Goal: Find specific fact: Find contact information

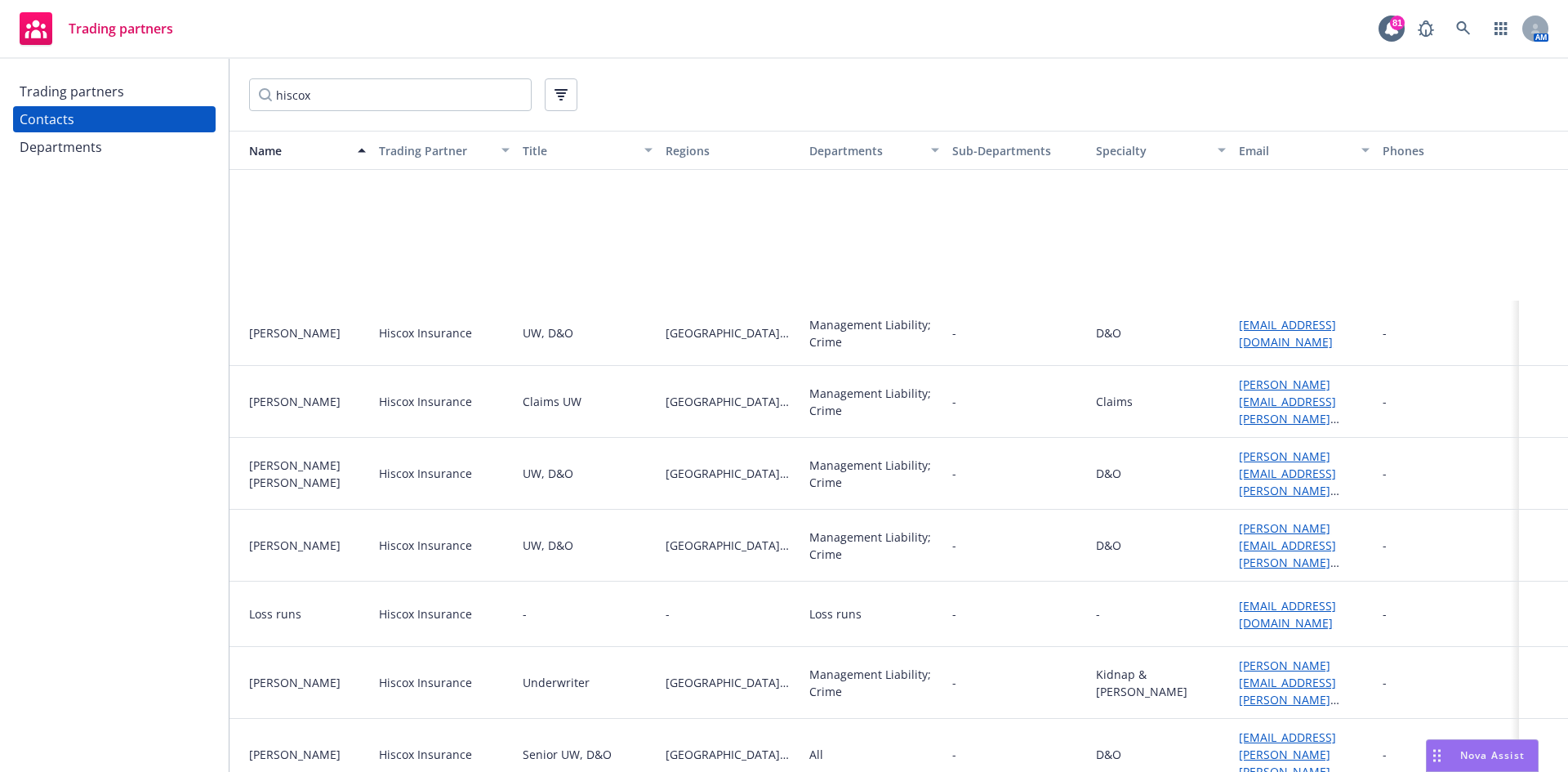
scroll to position [245, 0]
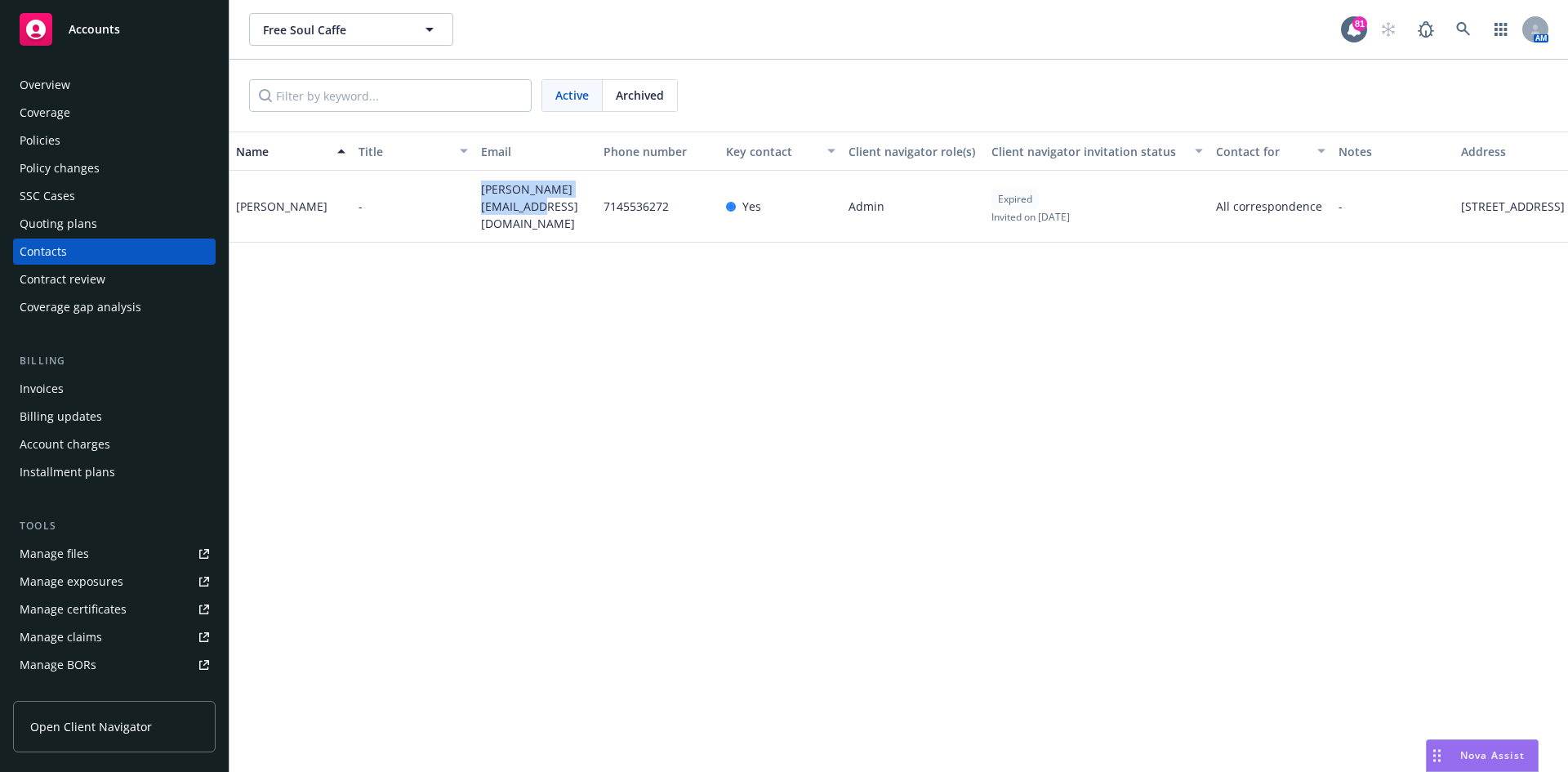
drag, startPoint x: 523, startPoint y: 213, endPoint x: 482, endPoint y: 193, distance: 45.6
click at [482, 193] on span "[PERSON_NAME][EMAIL_ADDRESS][DOMAIN_NAME]" at bounding box center [536, 206] width 109 height 51
copy span "tyler@freesoulcaffe.com"
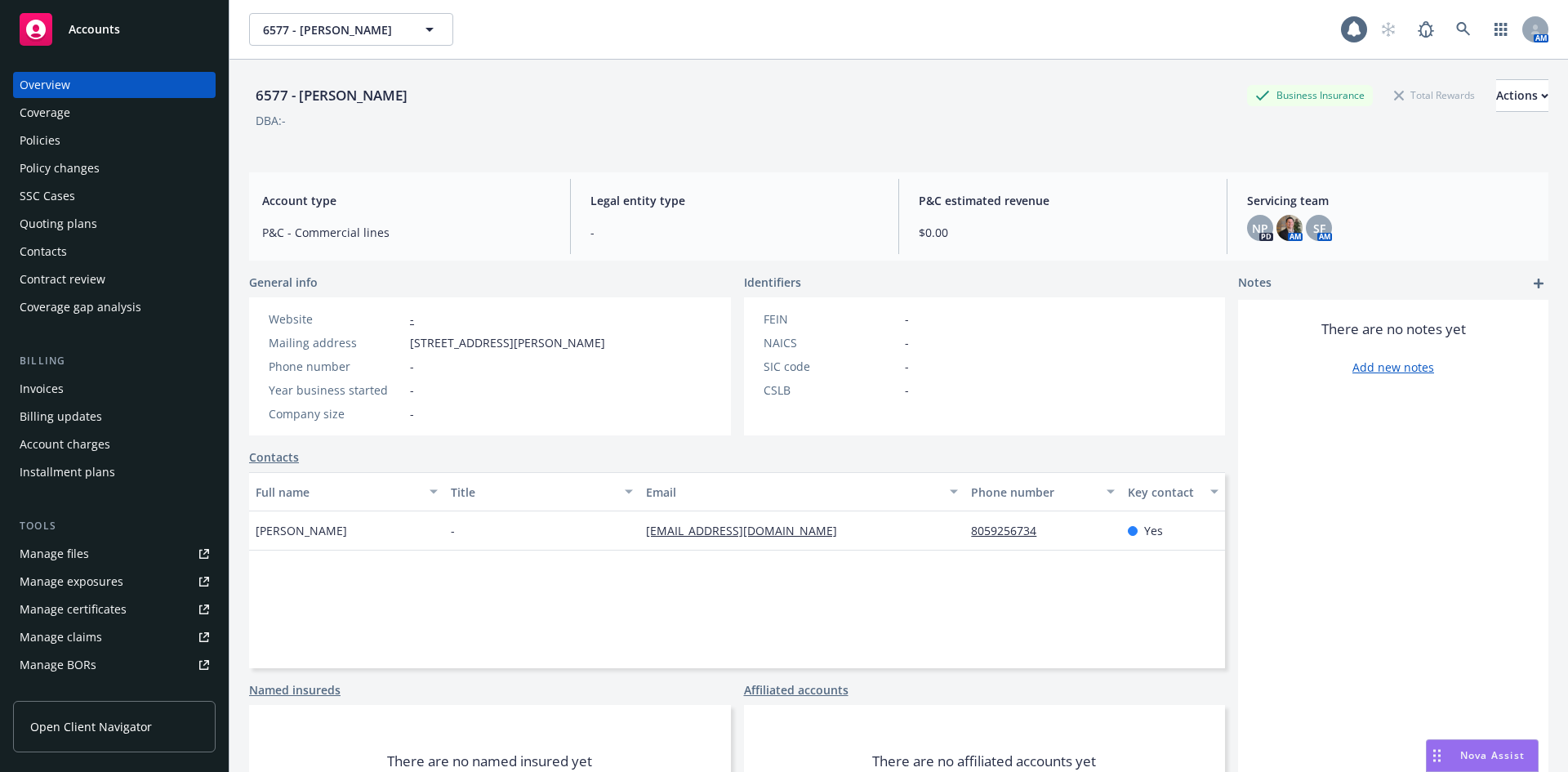
click at [69, 137] on div "Policies" at bounding box center [114, 141] width 189 height 26
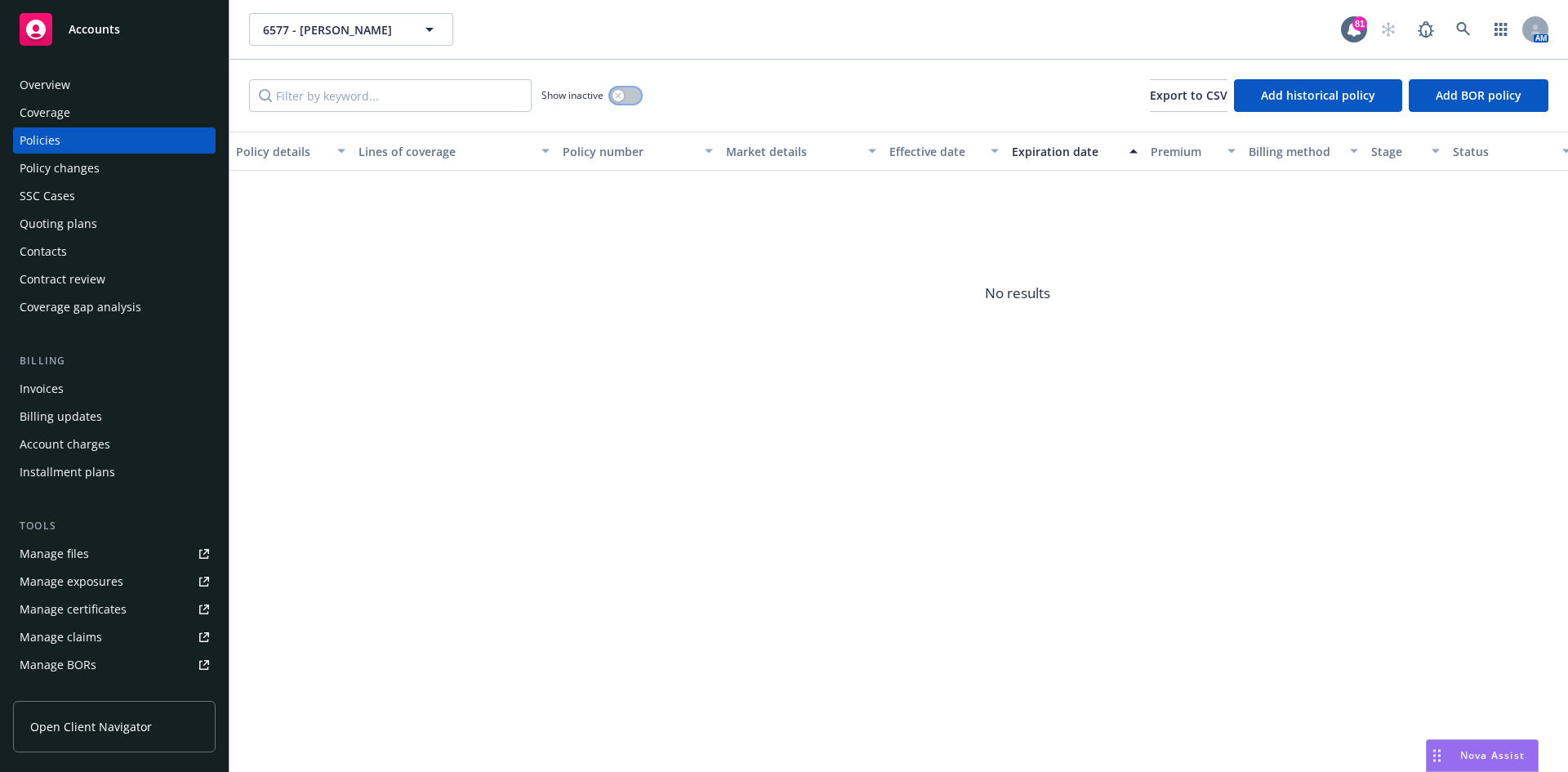
click at [619, 98] on icon "button" at bounding box center [619, 96] width 7 height 7
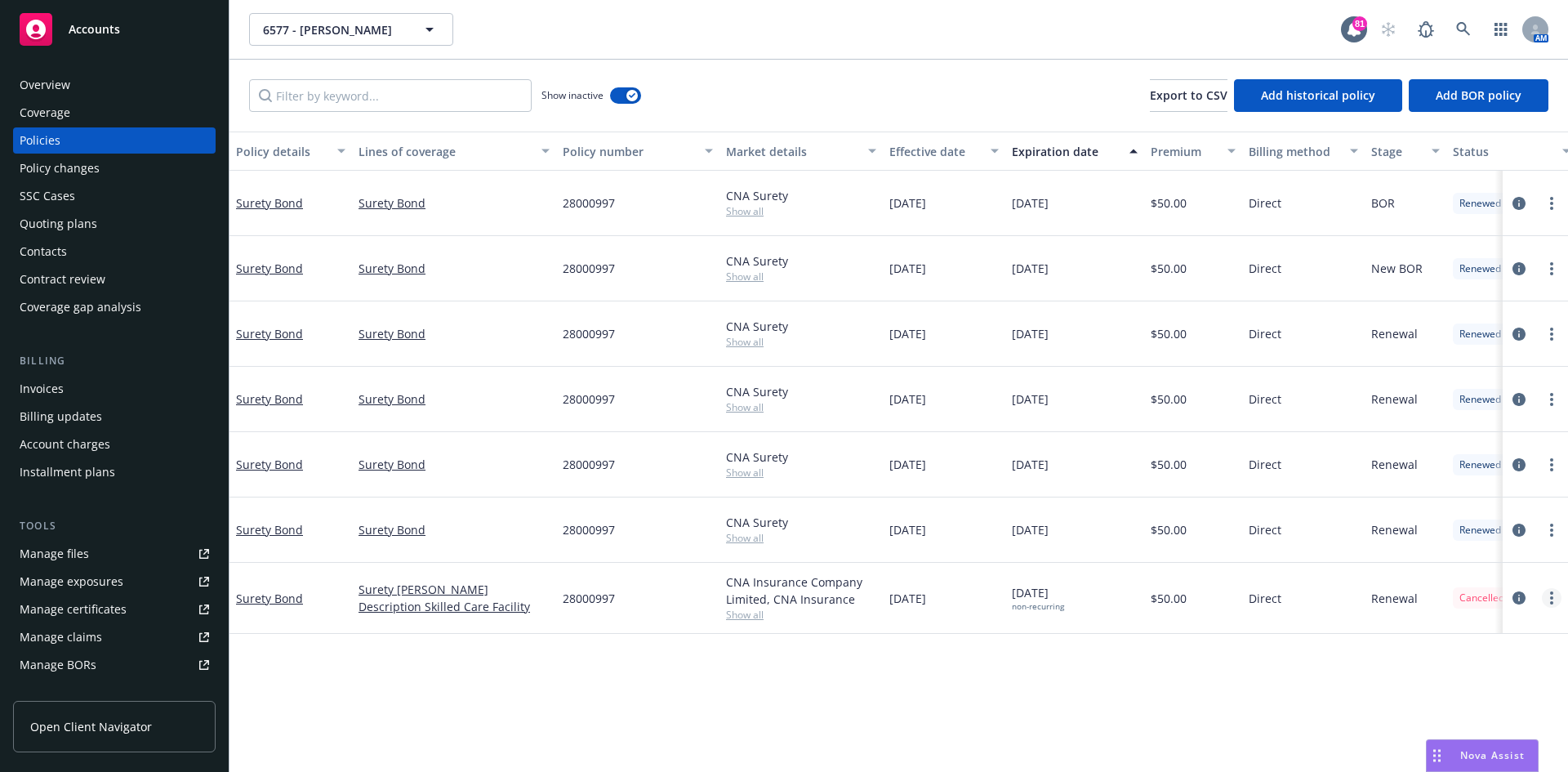
click at [1551, 591] on link "more" at bounding box center [1551, 598] width 20 height 20
click at [1452, 414] on link "Renew with incumbent" at bounding box center [1471, 413] width 192 height 32
select select "12"
select select "CA"
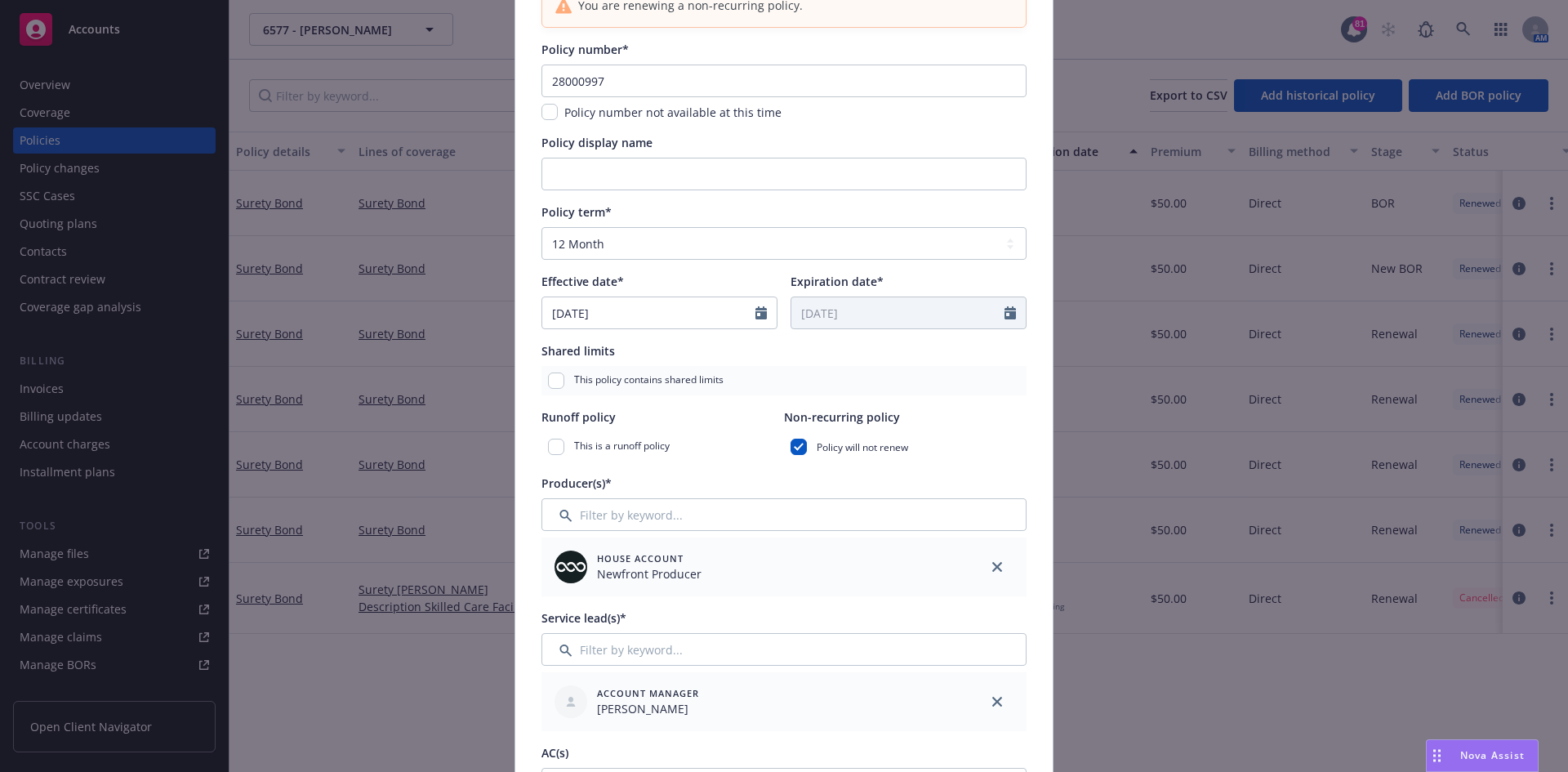
scroll to position [163, 0]
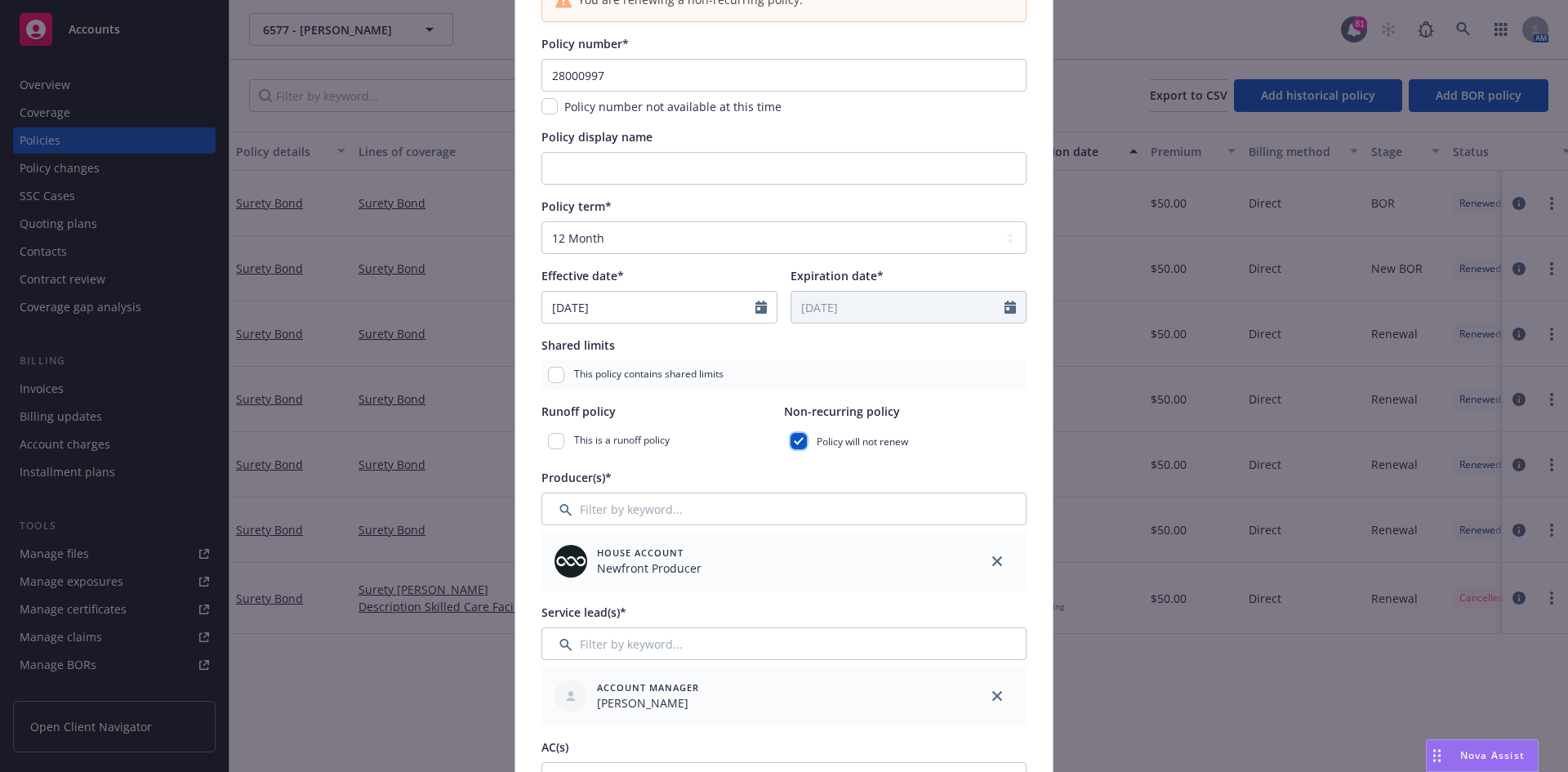
click at [791, 439] on input "checkbox" at bounding box center [799, 441] width 17 height 17
checkbox input "false"
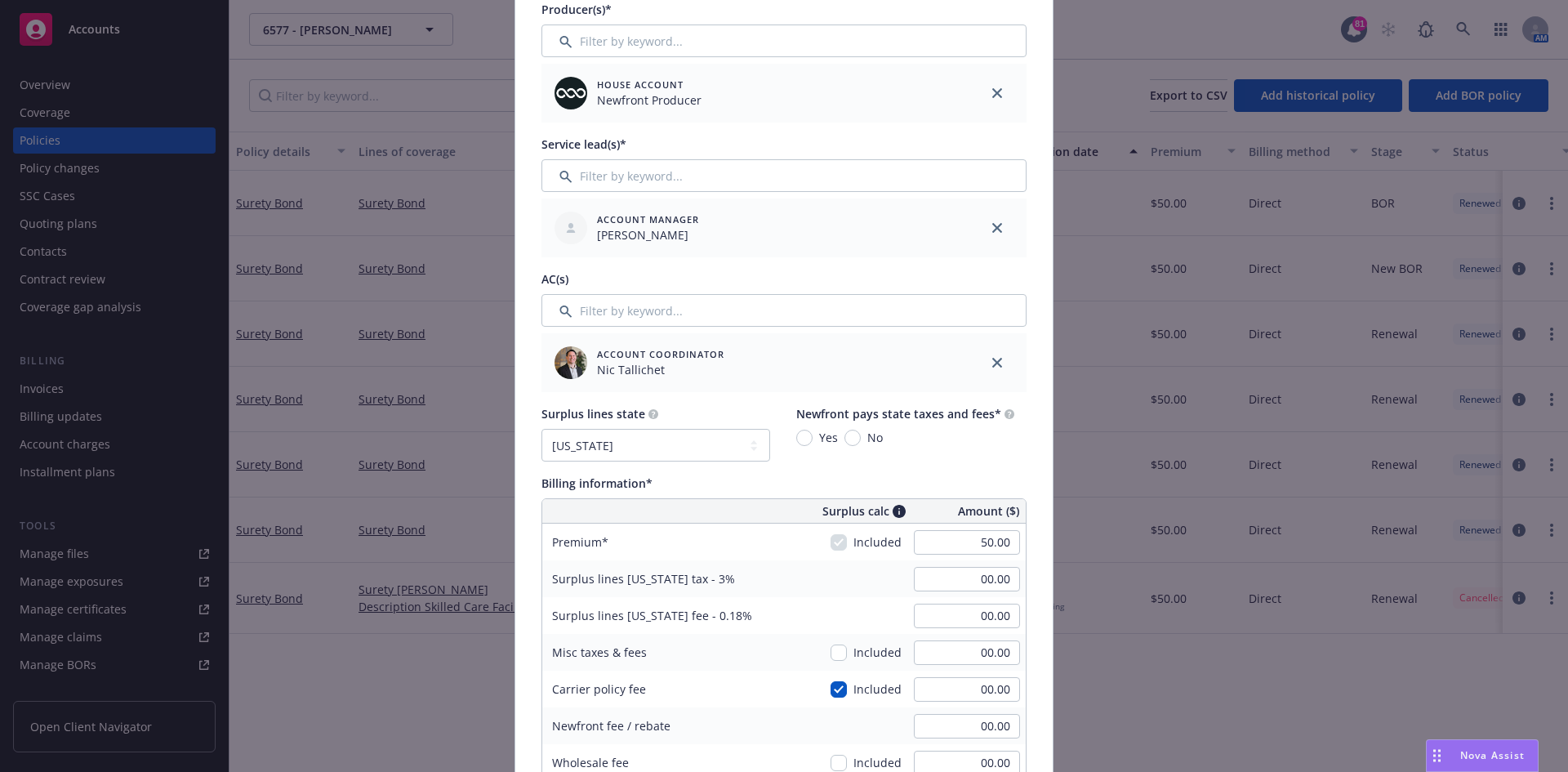
scroll to position [736, 0]
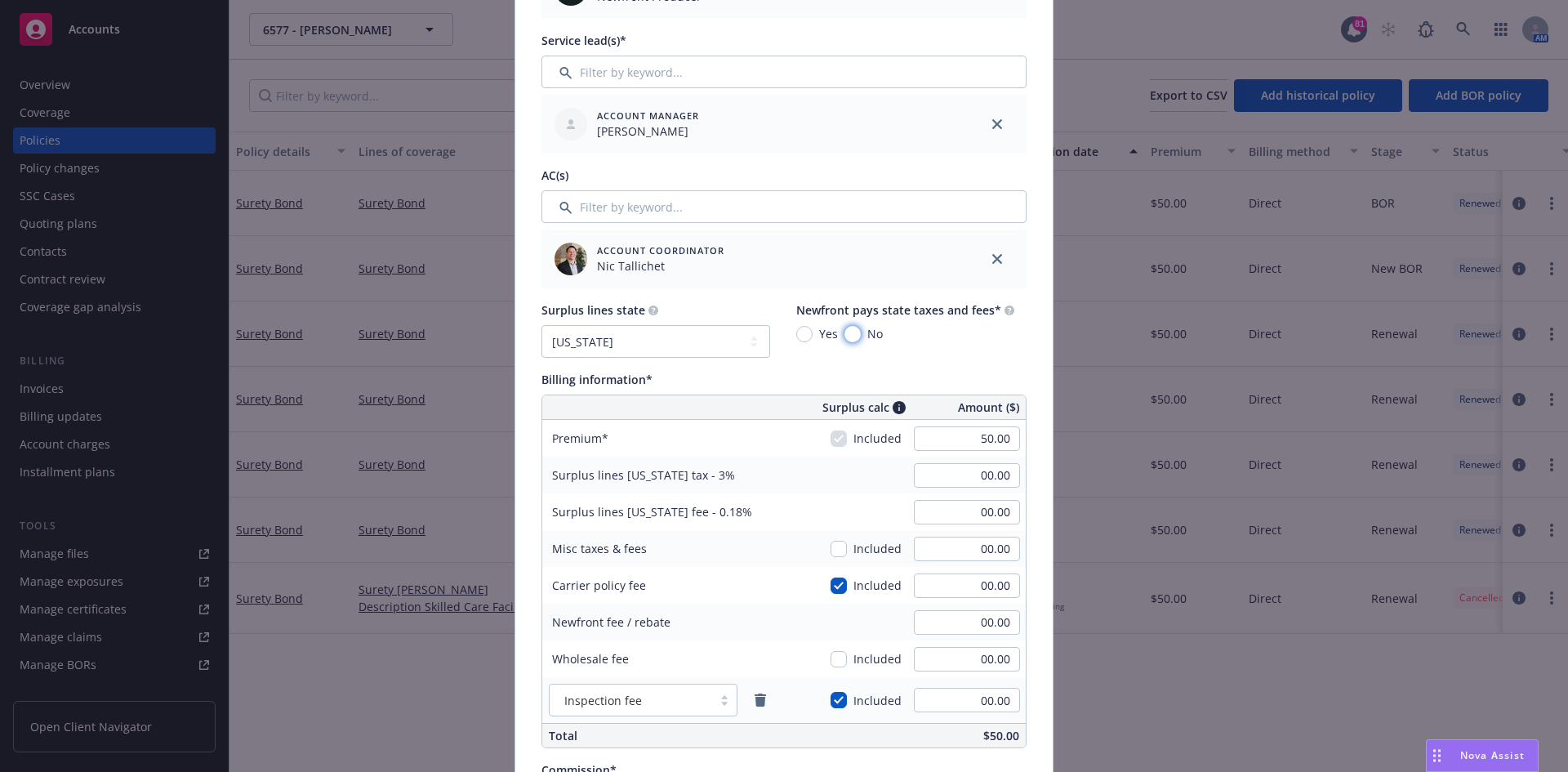
click at [849, 334] on input "No" at bounding box center [853, 334] width 17 height 17
radio input "true"
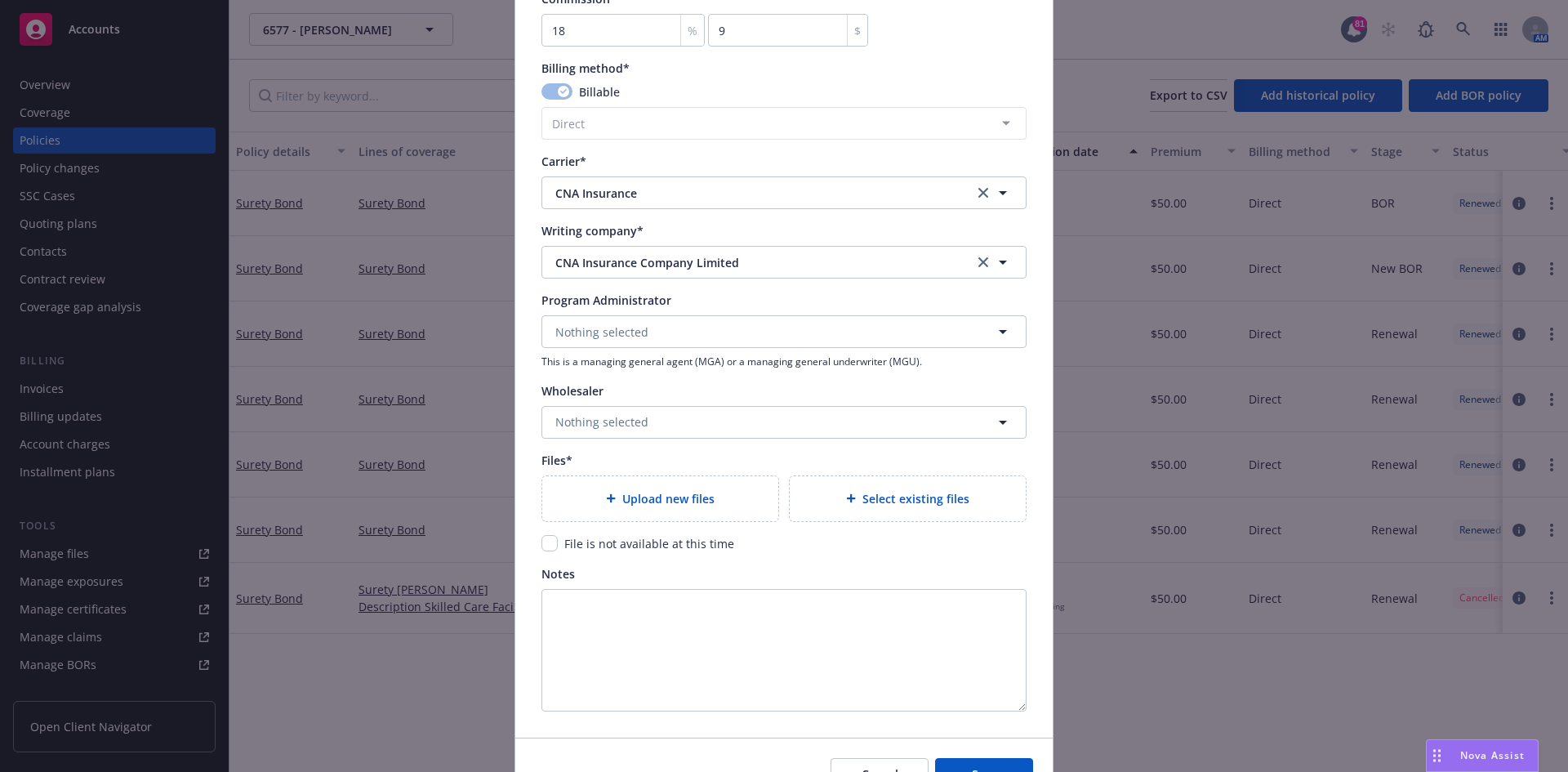
scroll to position [1598, 0]
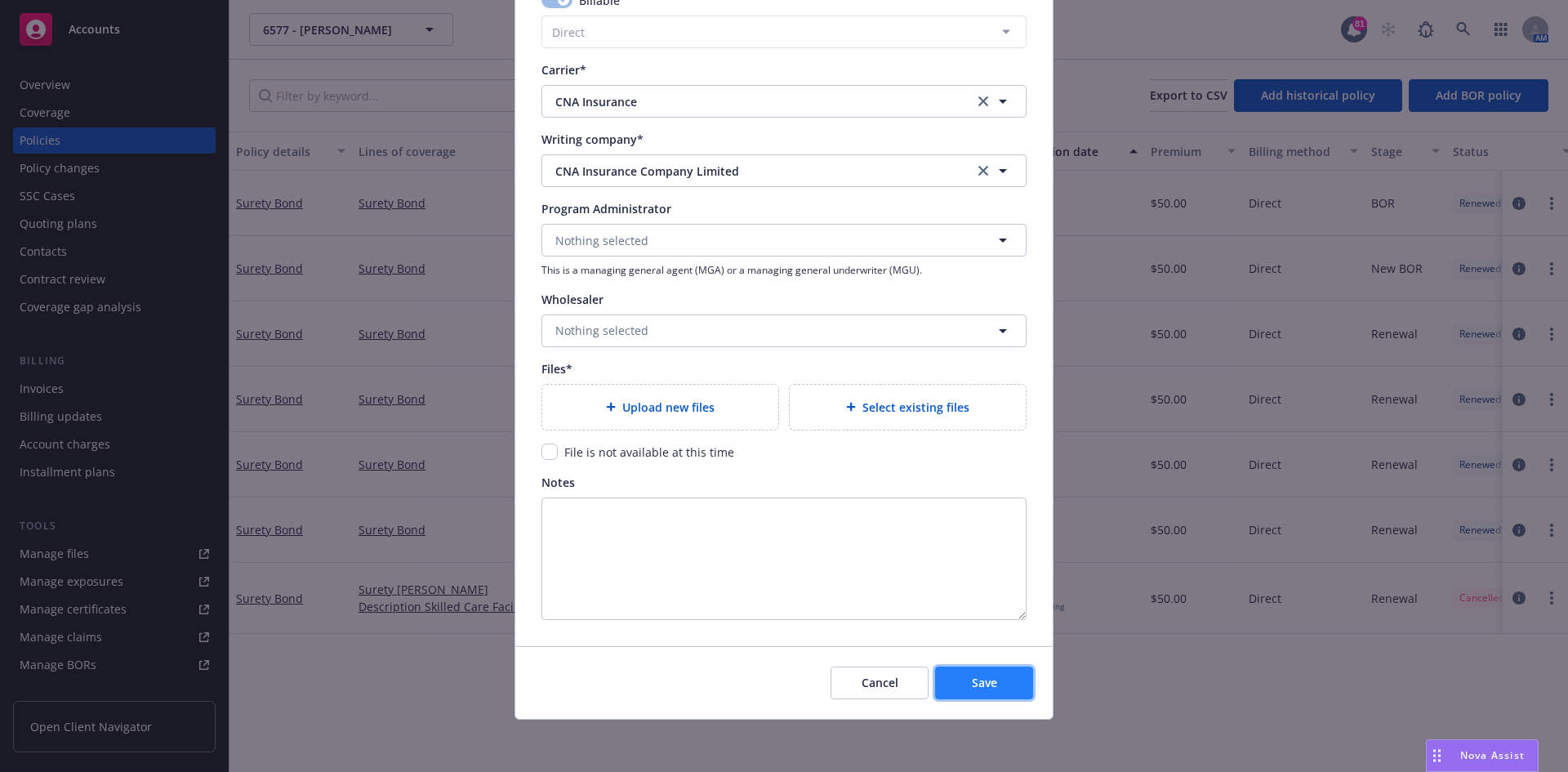
click at [992, 692] on button "Save" at bounding box center [984, 683] width 98 height 32
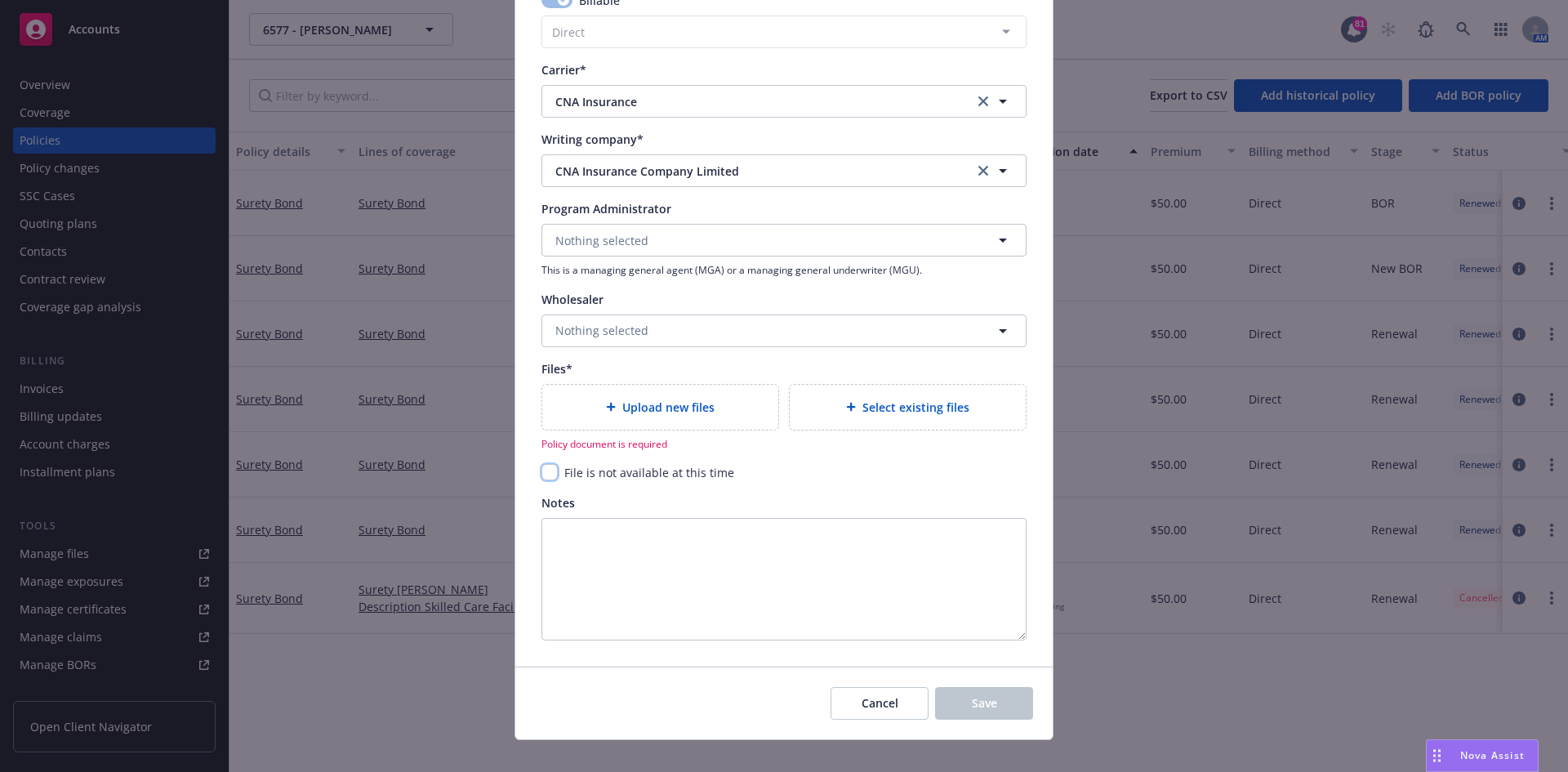
click at [551, 468] on input "checkbox" at bounding box center [550, 472] width 17 height 17
checkbox input "true"
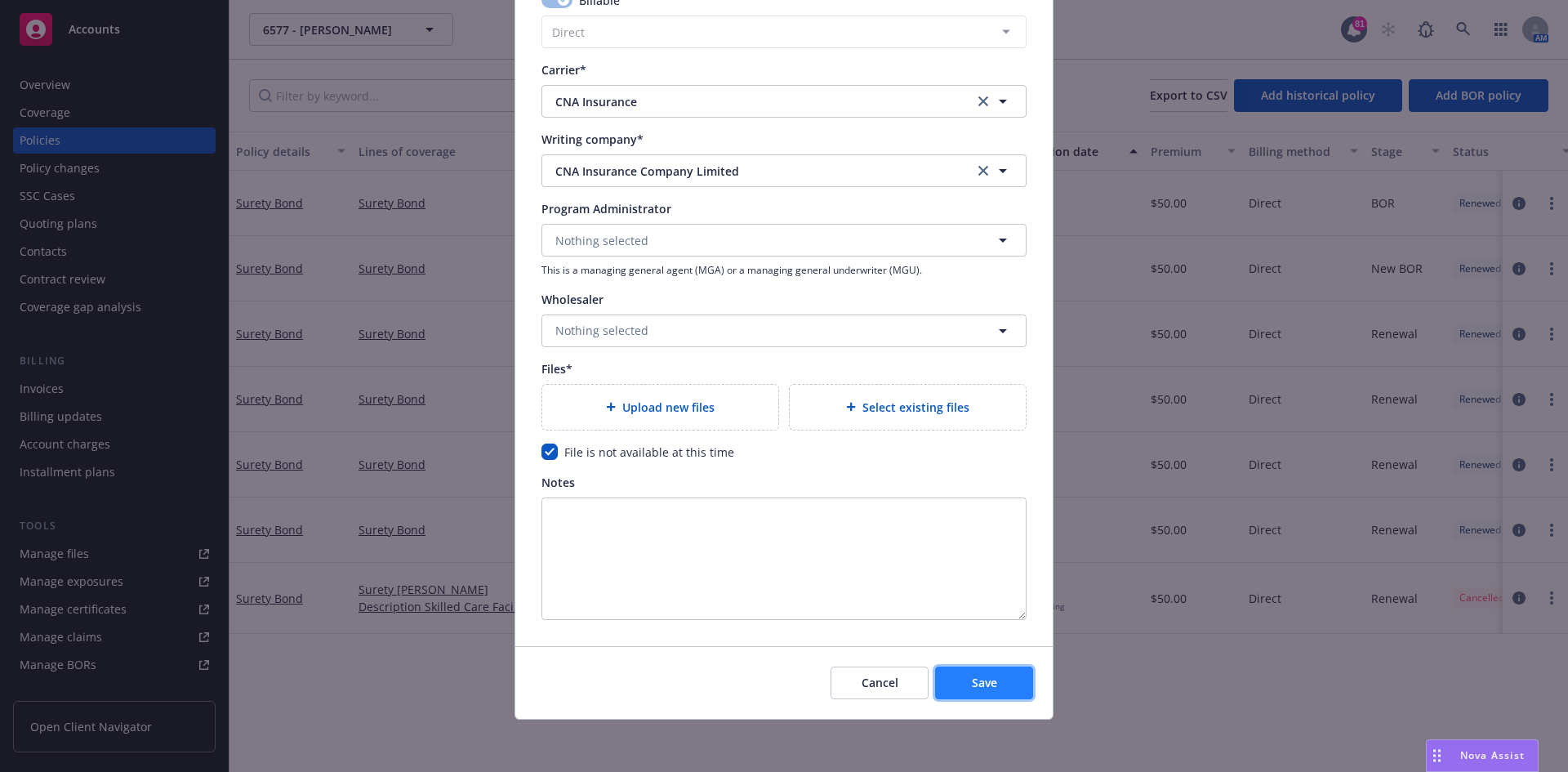
click at [979, 686] on span "Save" at bounding box center [984, 683] width 26 height 16
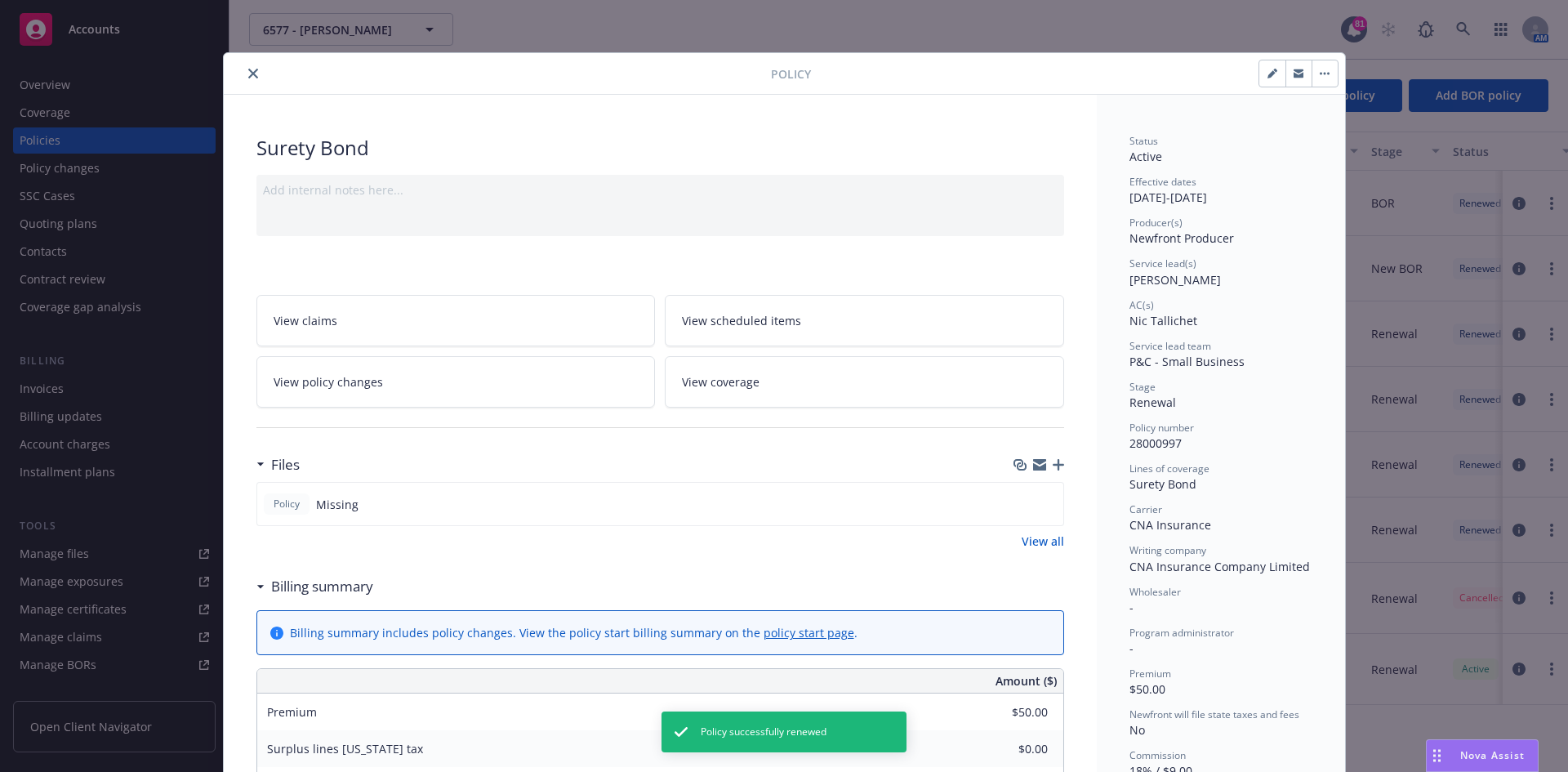
click at [248, 74] on icon "close" at bounding box center [253, 74] width 10 height 10
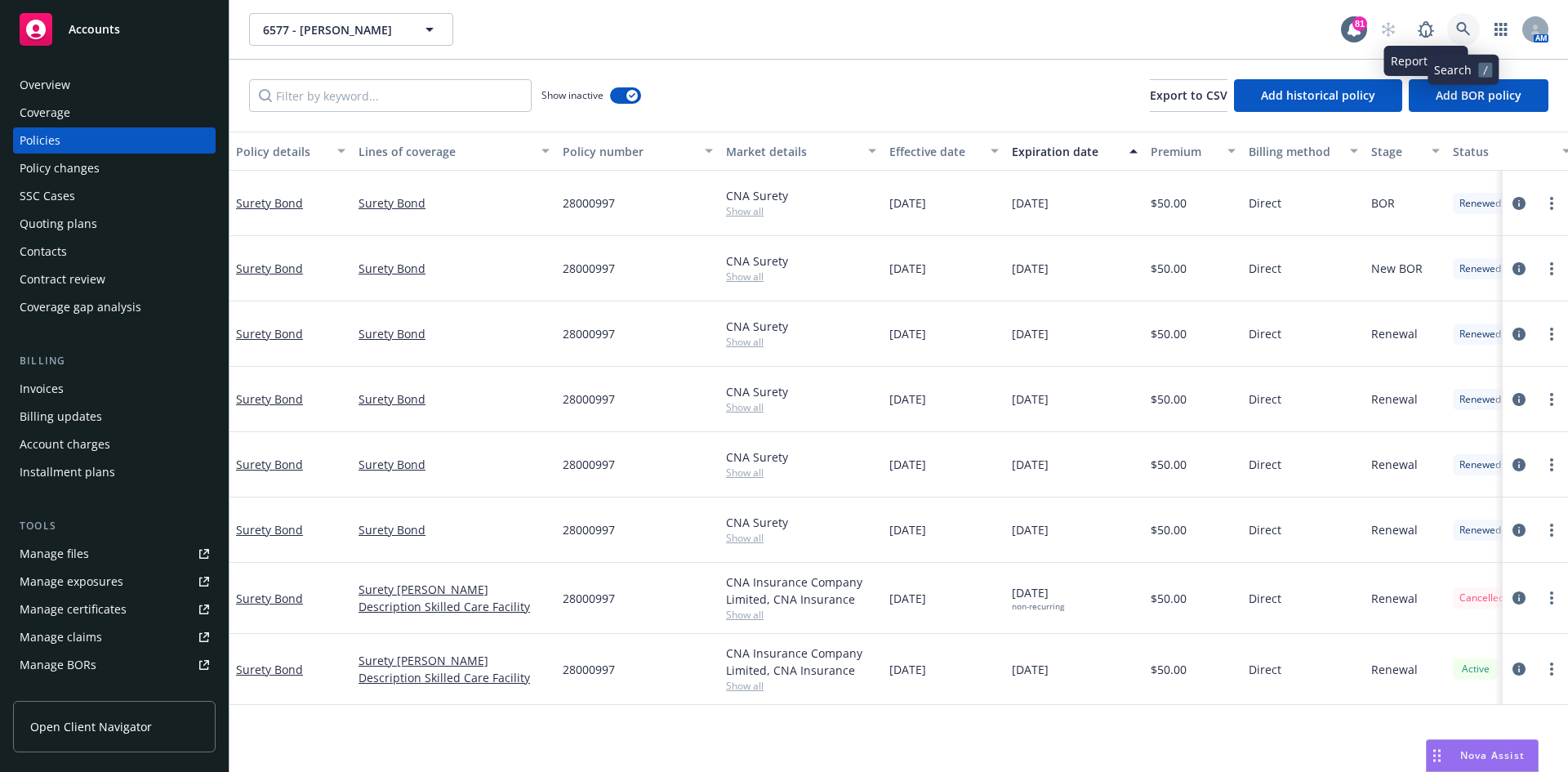
click at [1456, 21] on link at bounding box center [1463, 29] width 32 height 32
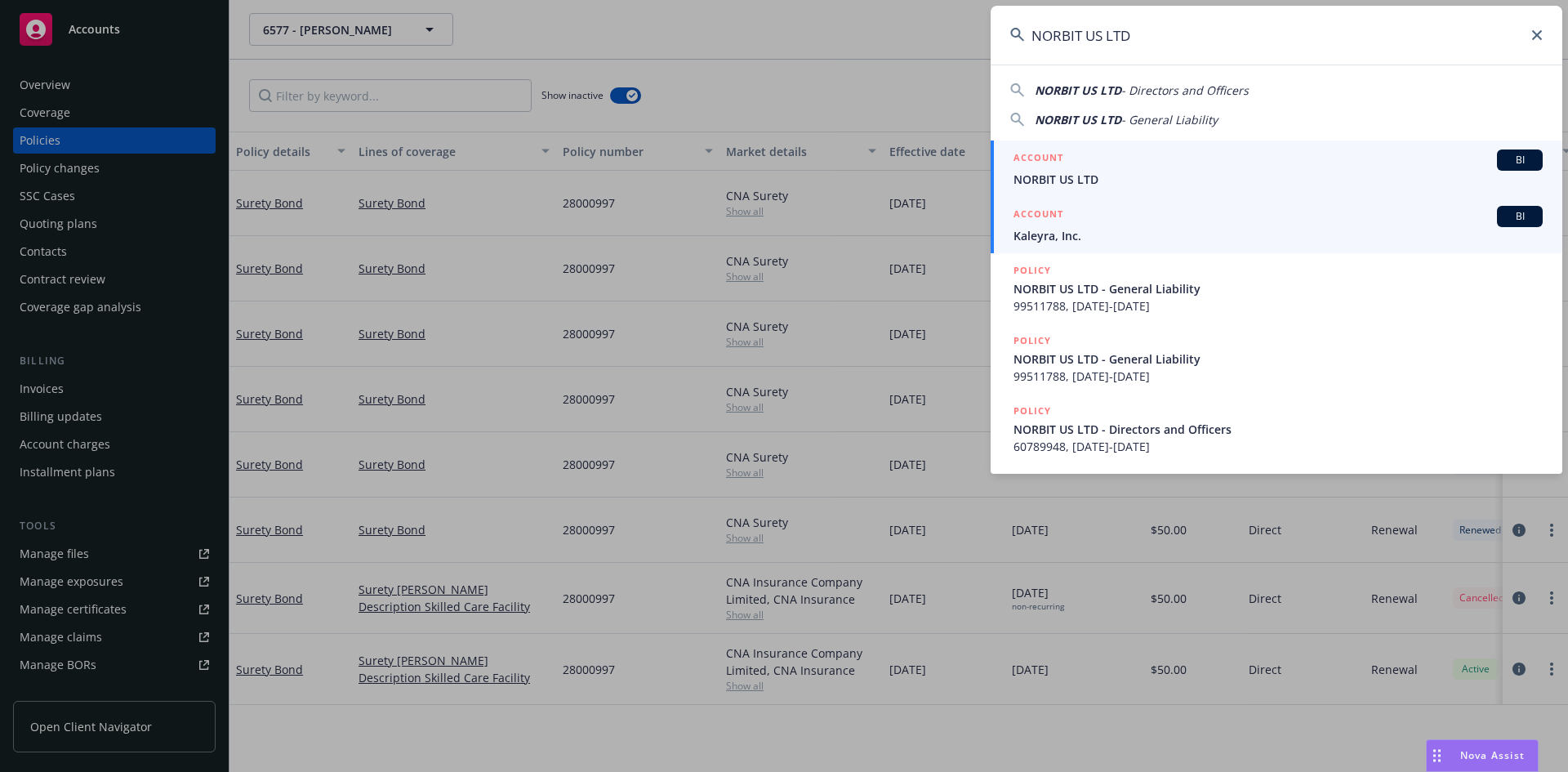
type input "NORBIT US LTD"
click at [1037, 151] on h5 "ACCOUNT" at bounding box center [1038, 160] width 50 height 20
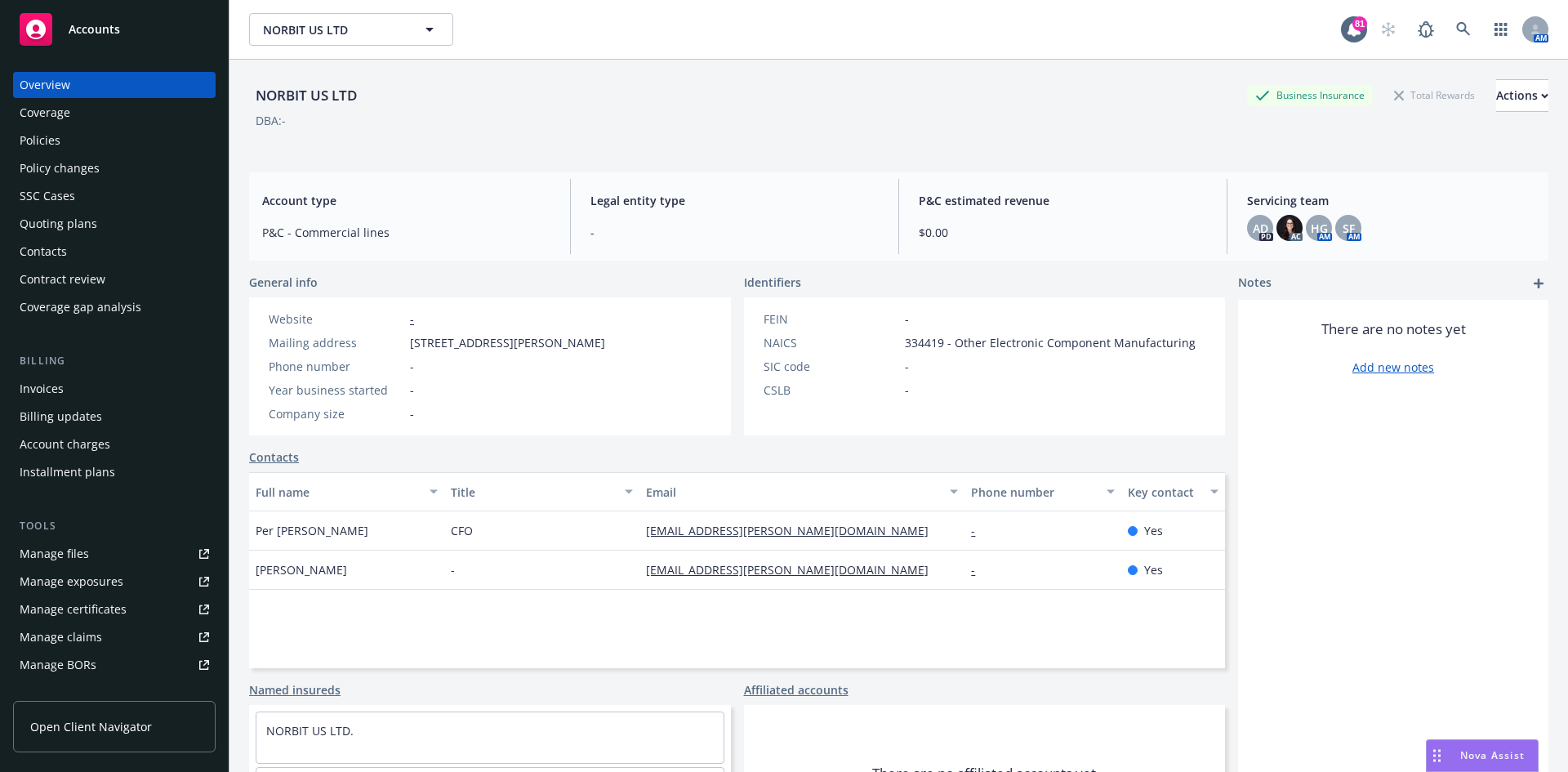
click at [55, 138] on div "Policies" at bounding box center [40, 141] width 41 height 26
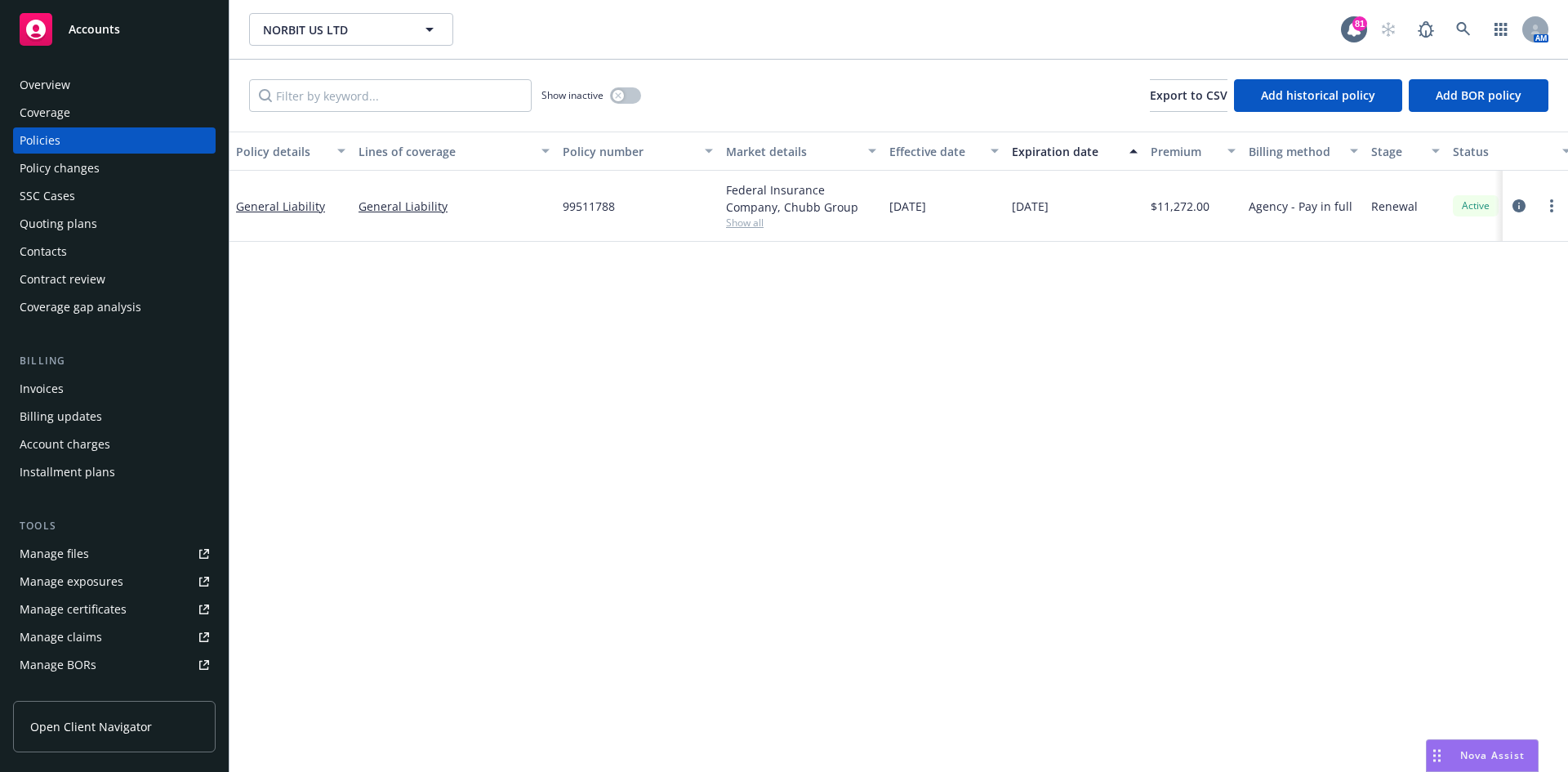
click at [51, 81] on div "Overview" at bounding box center [45, 85] width 50 height 26
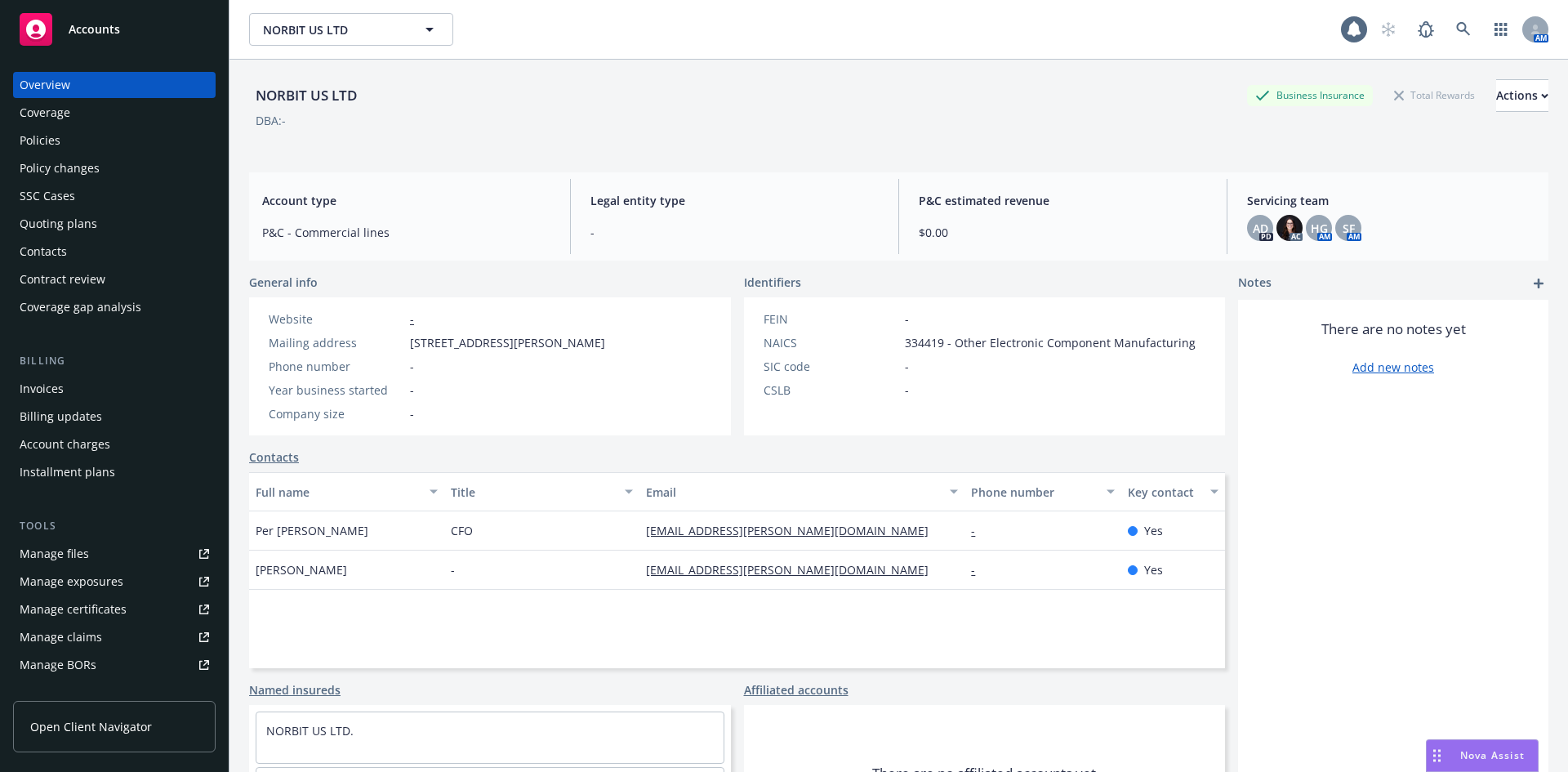
click at [62, 139] on div "Policies" at bounding box center [114, 141] width 189 height 26
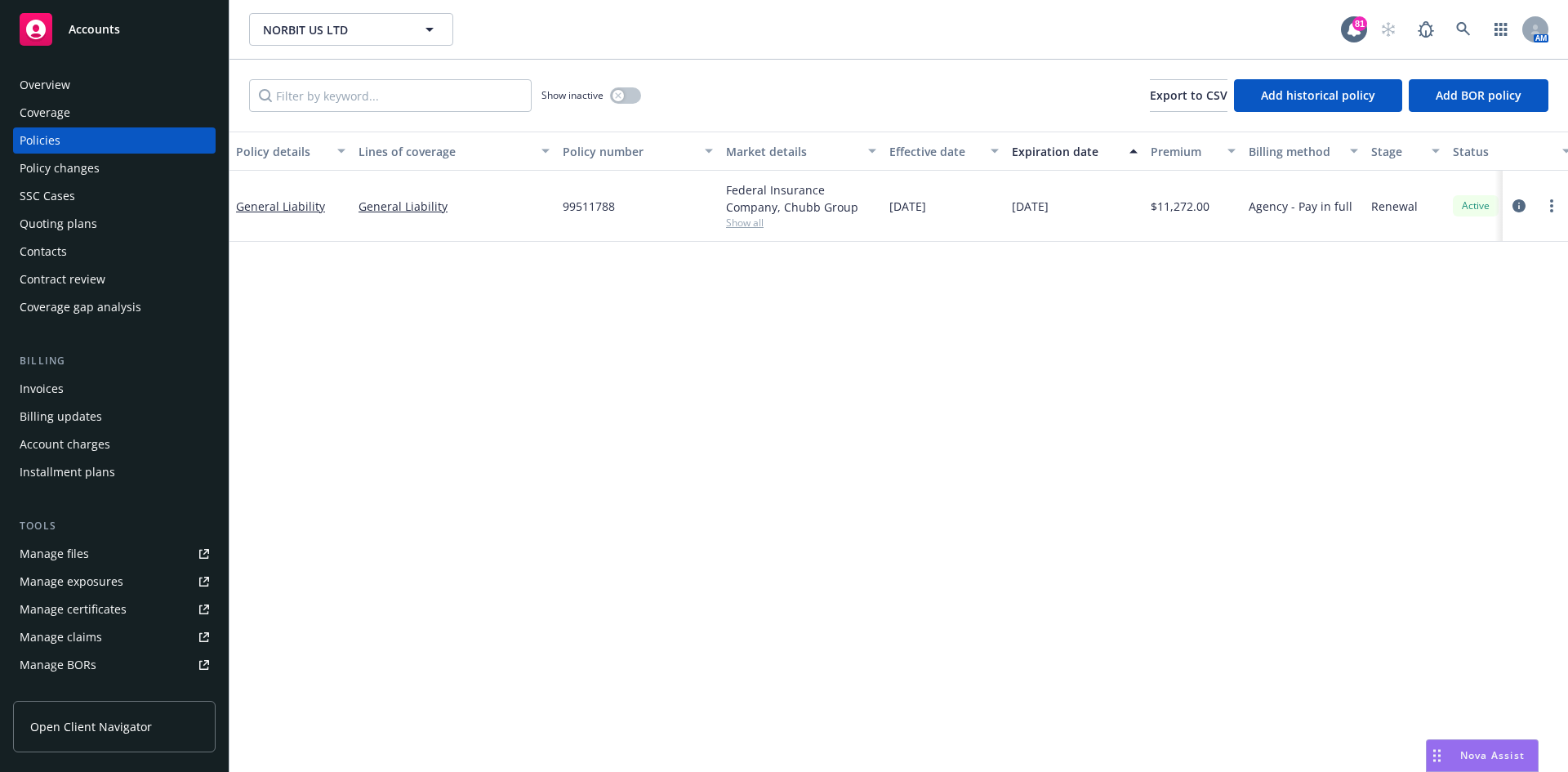
click at [65, 394] on div "Invoices" at bounding box center [114, 389] width 189 height 26
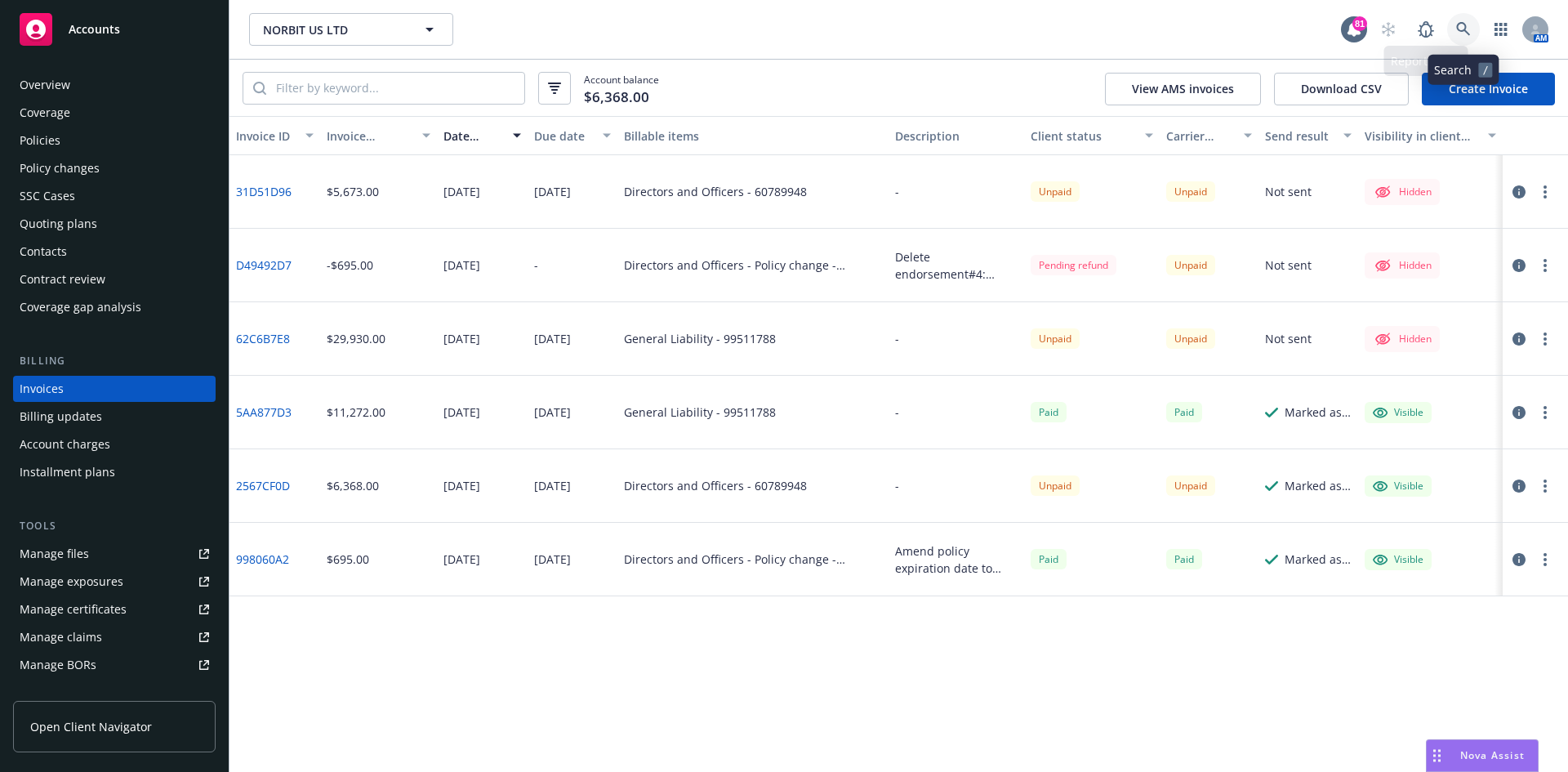
click at [1464, 24] on icon at bounding box center [1463, 29] width 14 height 14
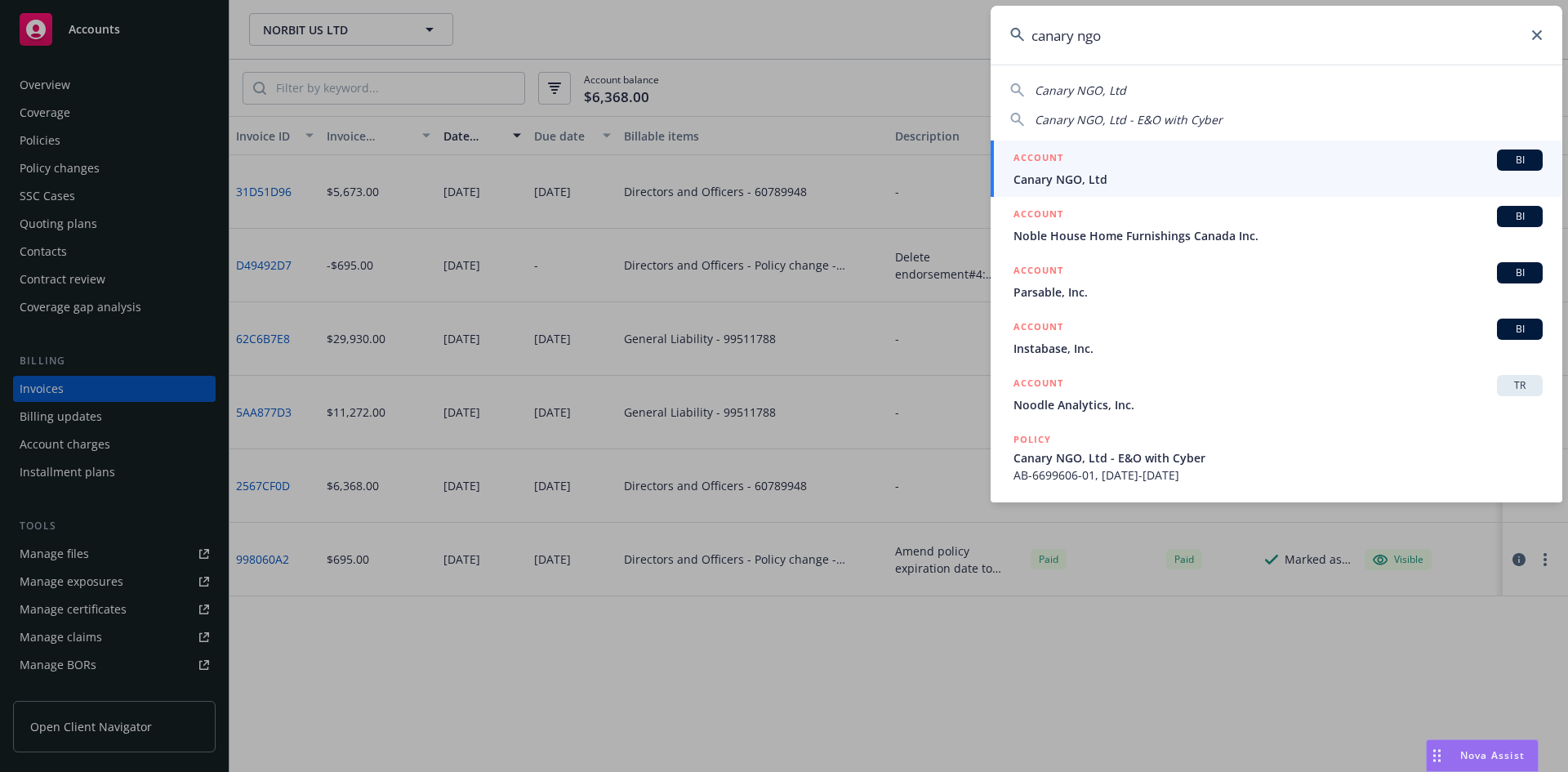
type input "canary ngo"
click at [1037, 156] on h5 "ACCOUNT" at bounding box center [1038, 160] width 50 height 20
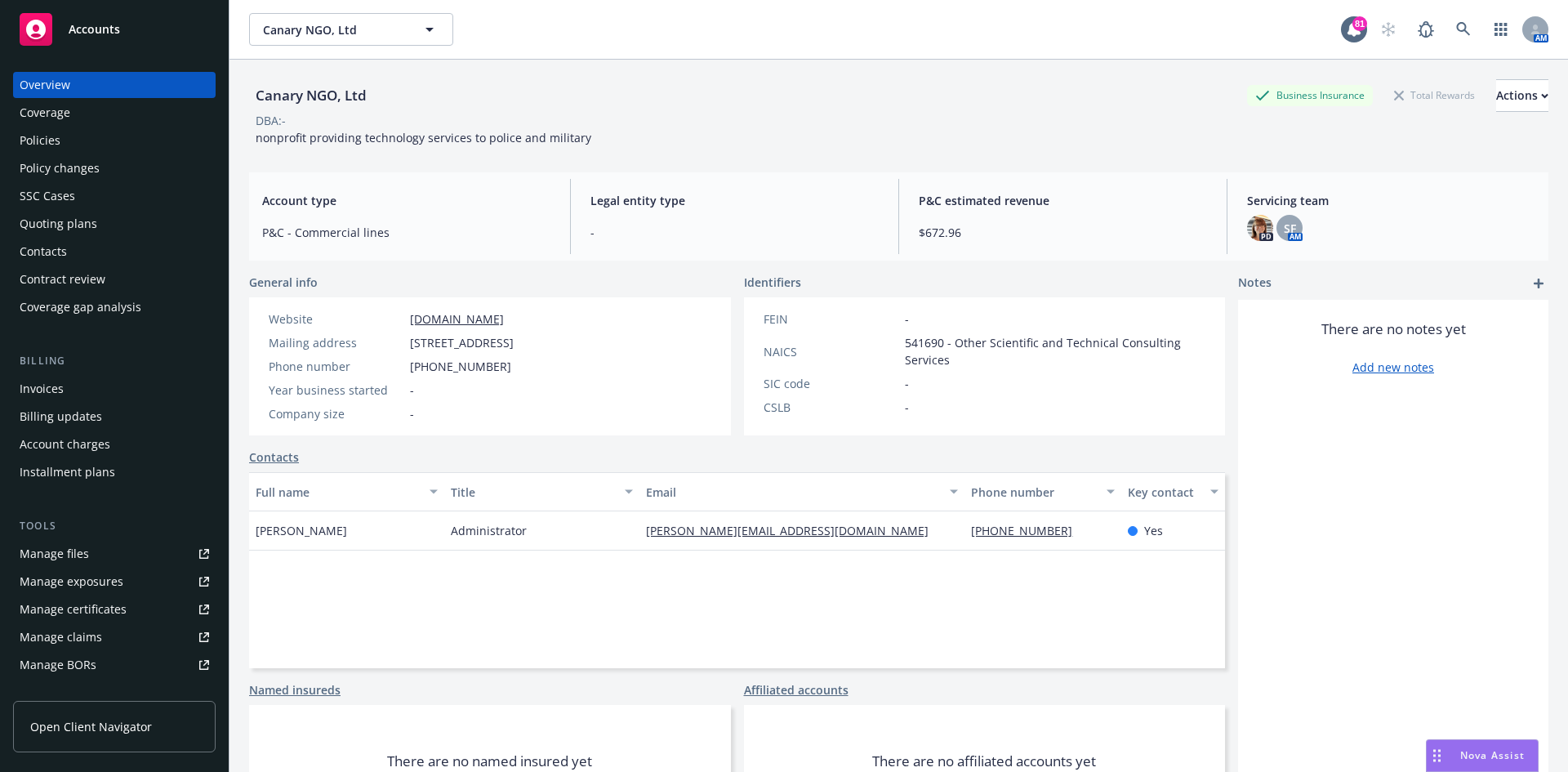
click at [61, 249] on div "Contacts" at bounding box center [43, 252] width 47 height 26
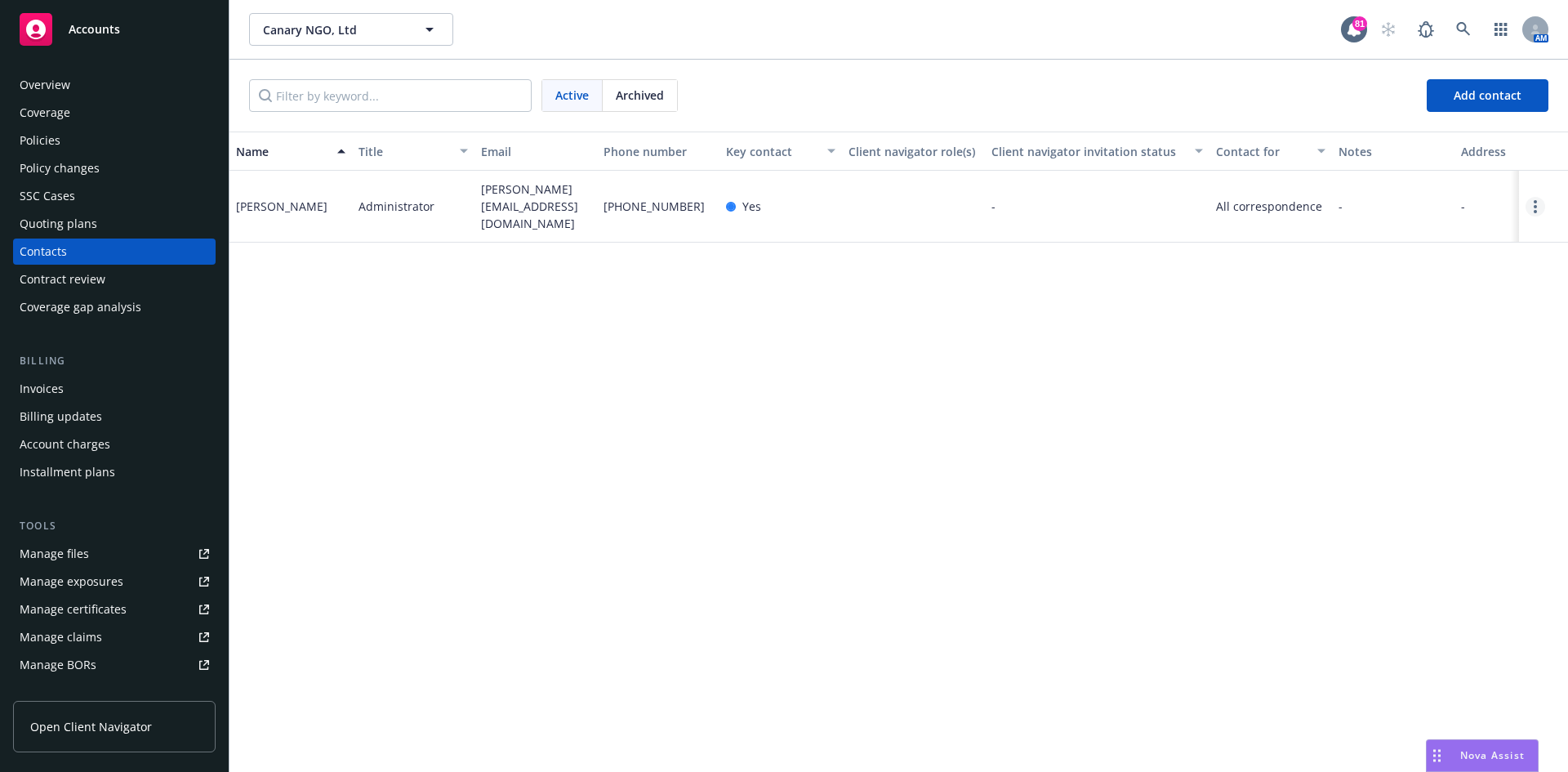
click at [1533, 205] on link "Open options" at bounding box center [1535, 207] width 20 height 20
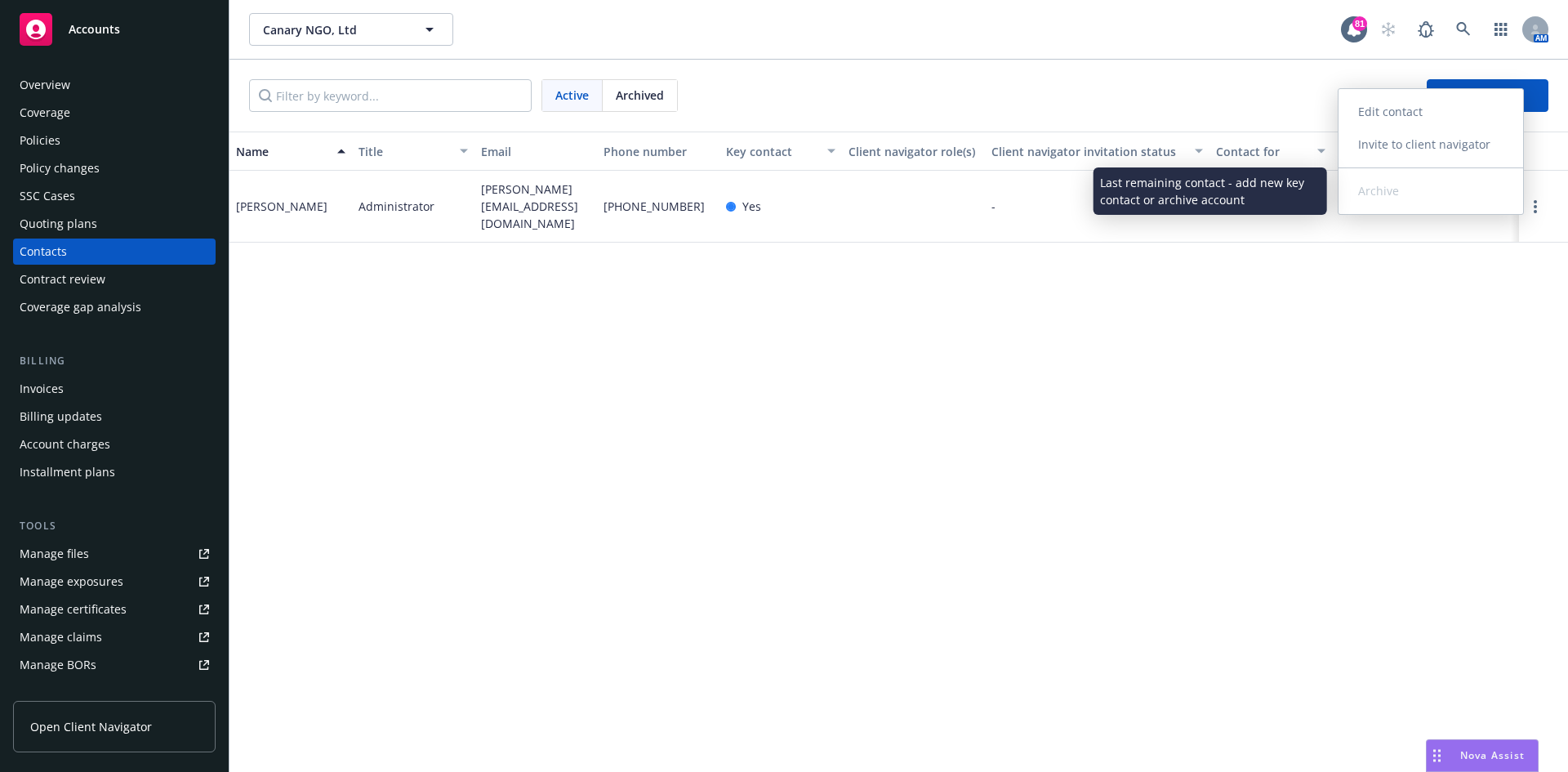
click at [1414, 108] on link "Edit contact" at bounding box center [1430, 112] width 184 height 32
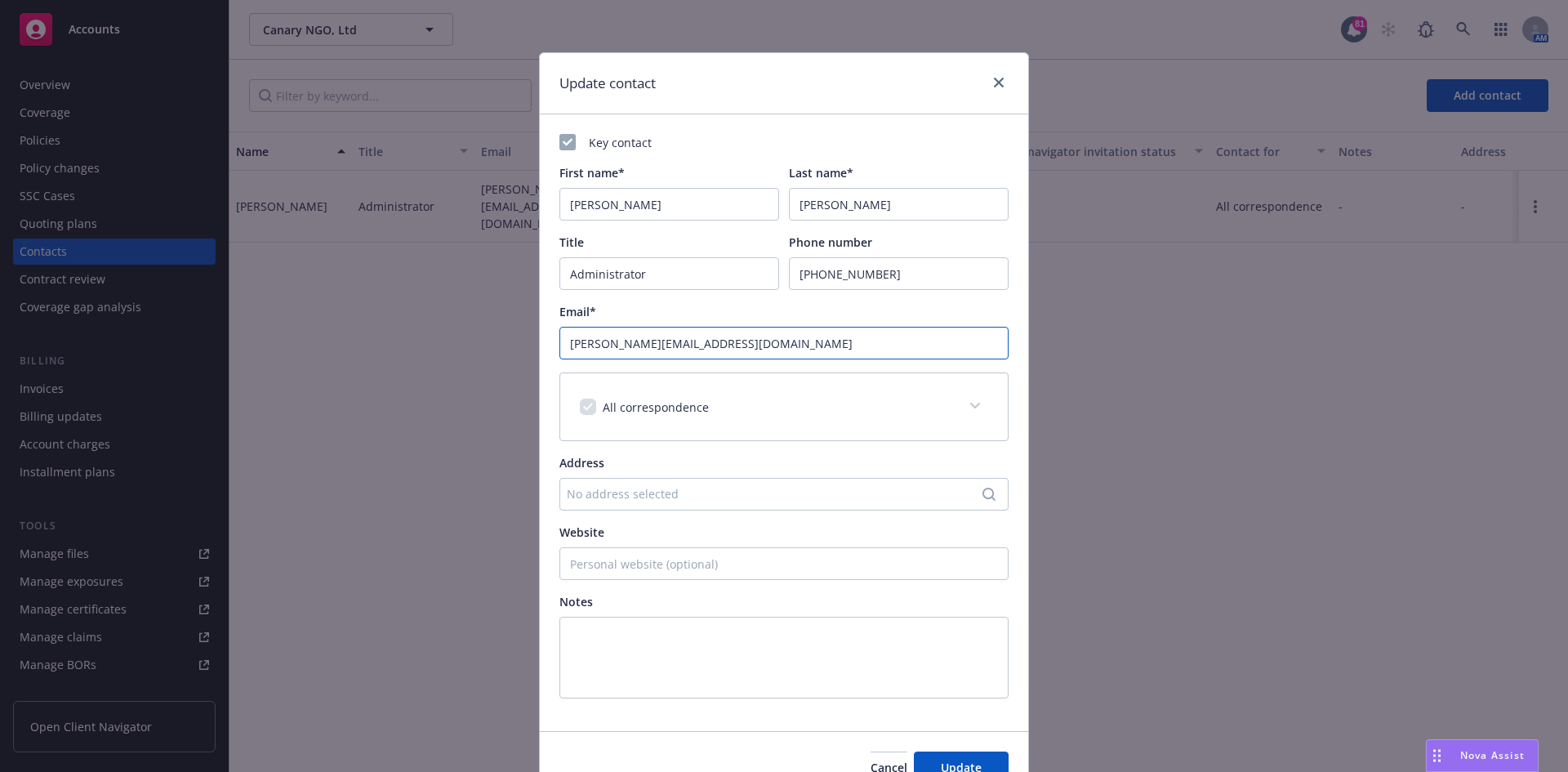
drag, startPoint x: 681, startPoint y: 348, endPoint x: 459, endPoint y: 348, distance: 222.0
click at [459, 348] on div "Update contact Key contact First name* [PERSON_NAME] Last name* [PERSON_NAME] T…" at bounding box center [784, 386] width 1568 height 772
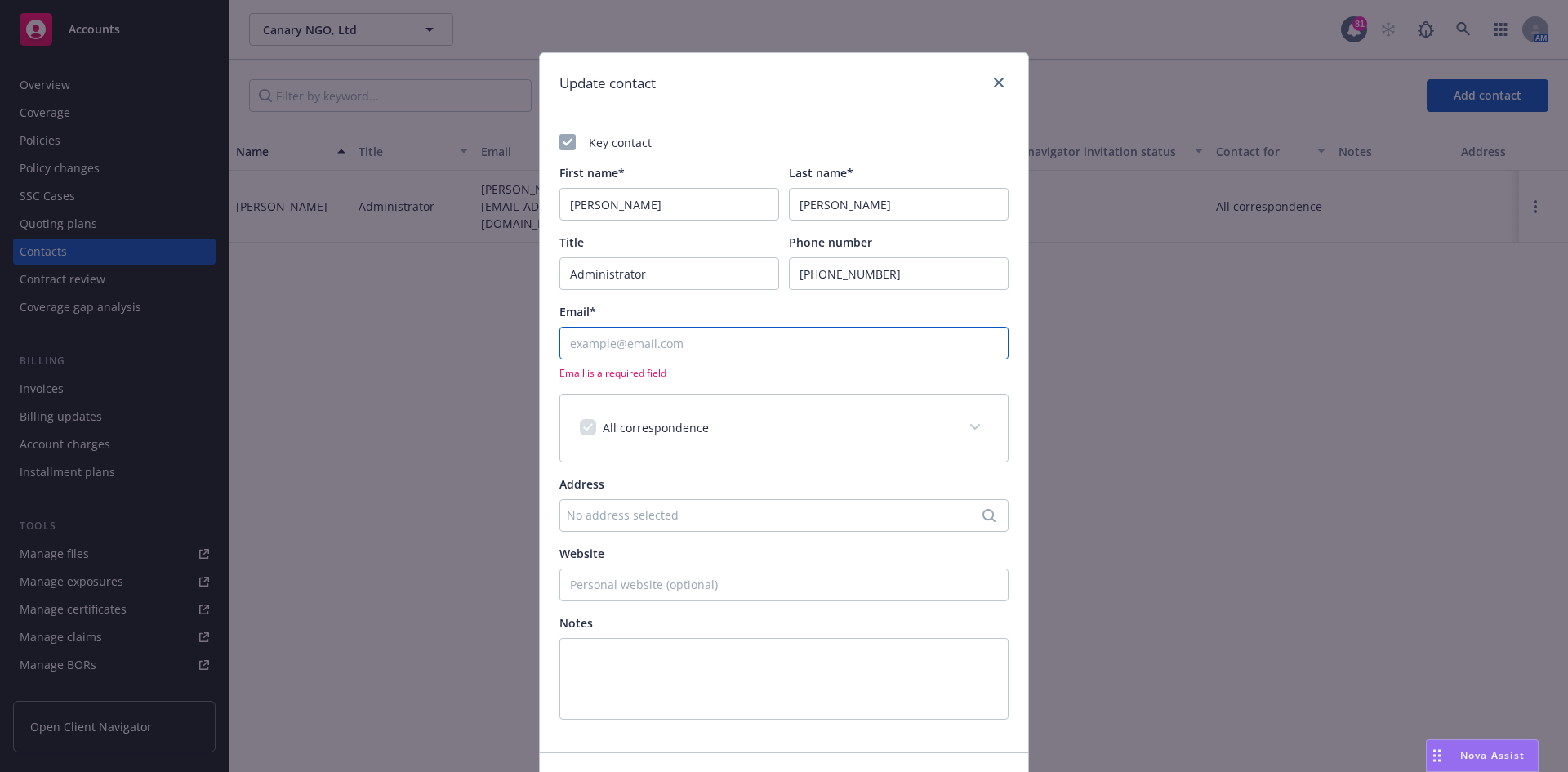
paste input "[PERSON_NAME][EMAIL_ADDRESS][DOMAIN_NAME]"
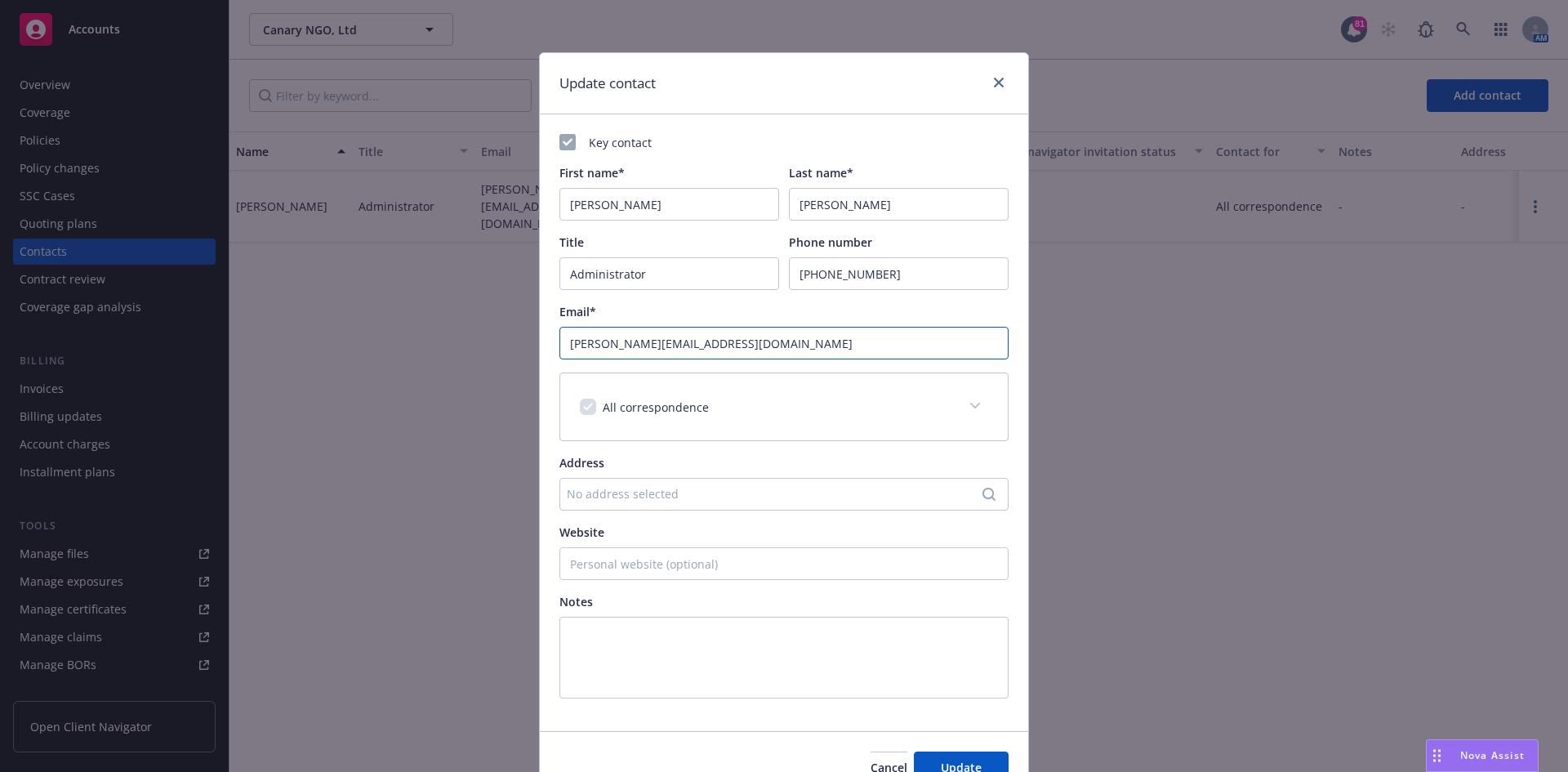
type input "[PERSON_NAME][EMAIL_ADDRESS][DOMAIN_NAME]"
click at [954, 750] on div "Cancel Update" at bounding box center [784, 768] width 488 height 73
click at [957, 759] on button "Update" at bounding box center [961, 767] width 95 height 32
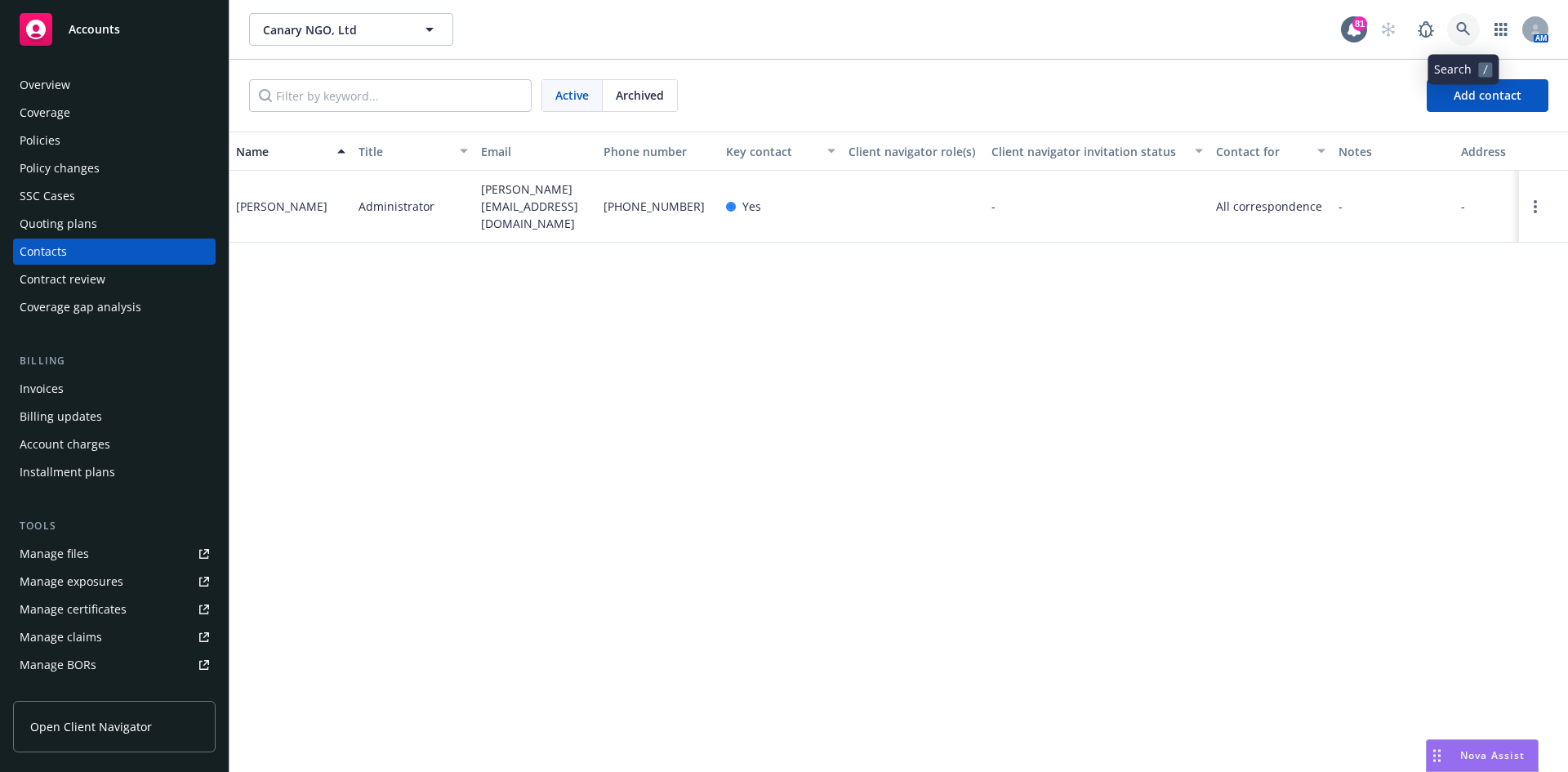
click at [1465, 34] on icon at bounding box center [1464, 30] width 15 height 15
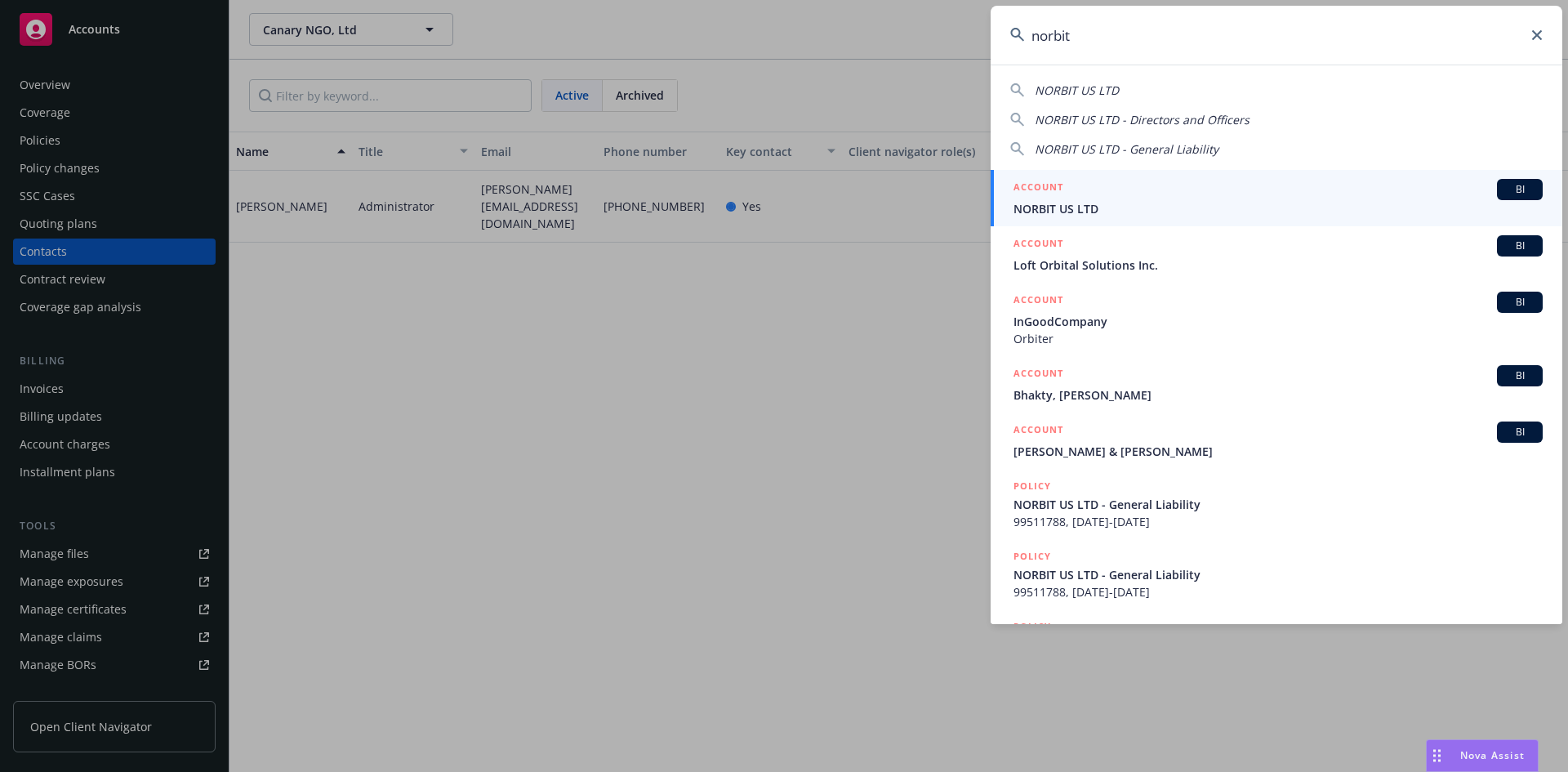
type input "norbit"
click at [1023, 183] on h5 "ACCOUNT" at bounding box center [1038, 189] width 50 height 20
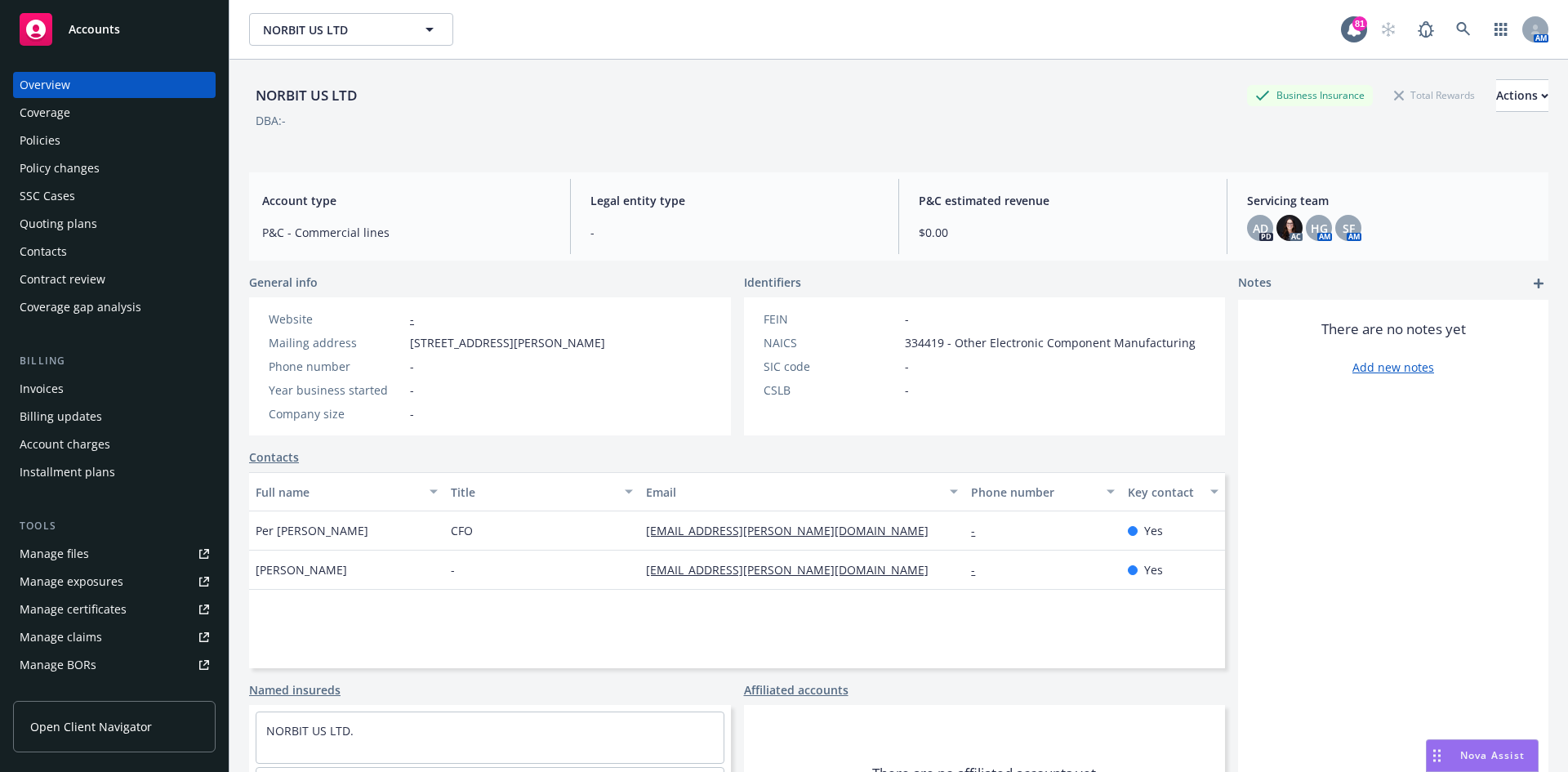
click at [64, 391] on div "Invoices" at bounding box center [114, 389] width 189 height 26
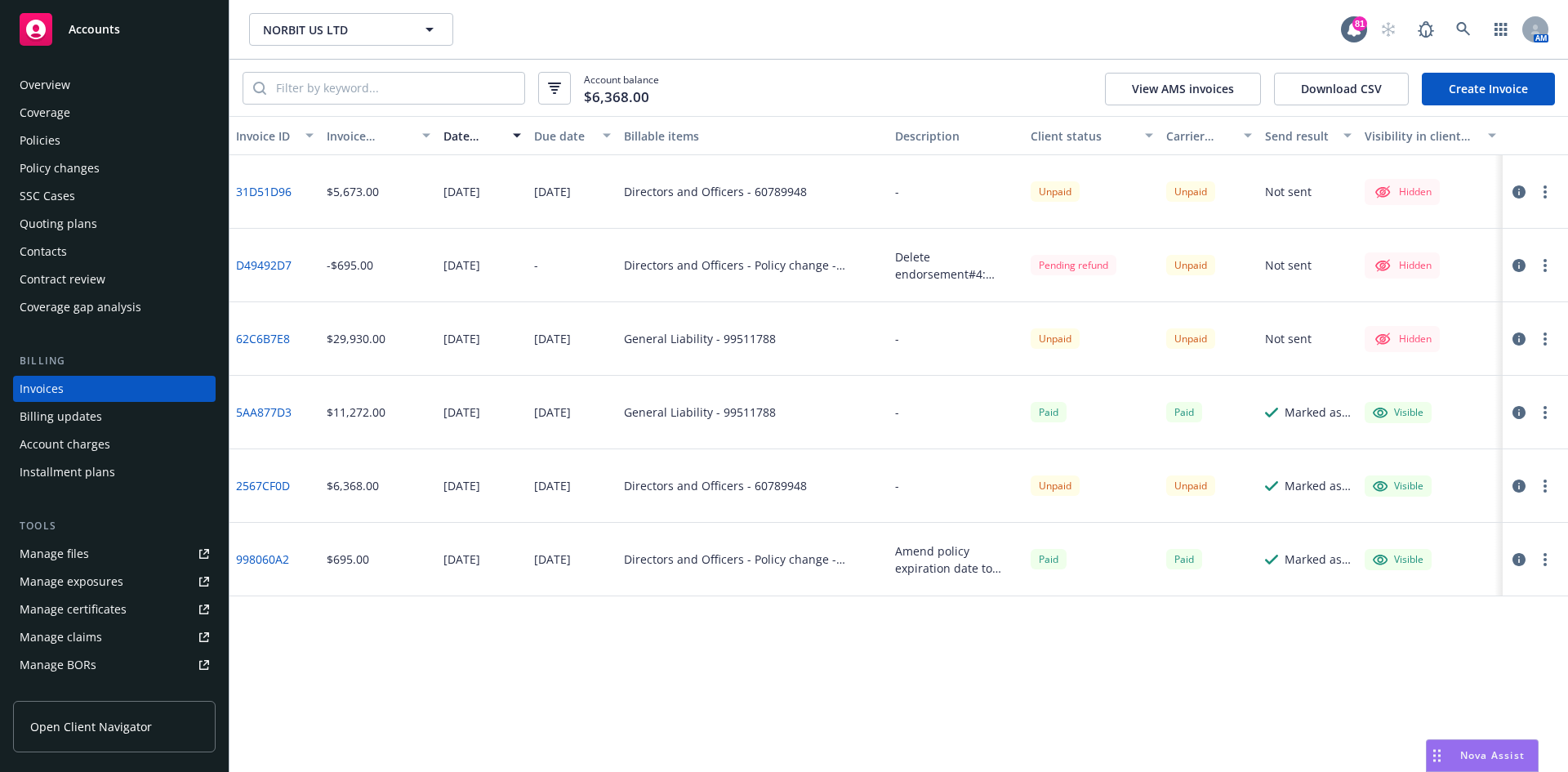
click at [89, 141] on div "Policies" at bounding box center [114, 141] width 189 height 26
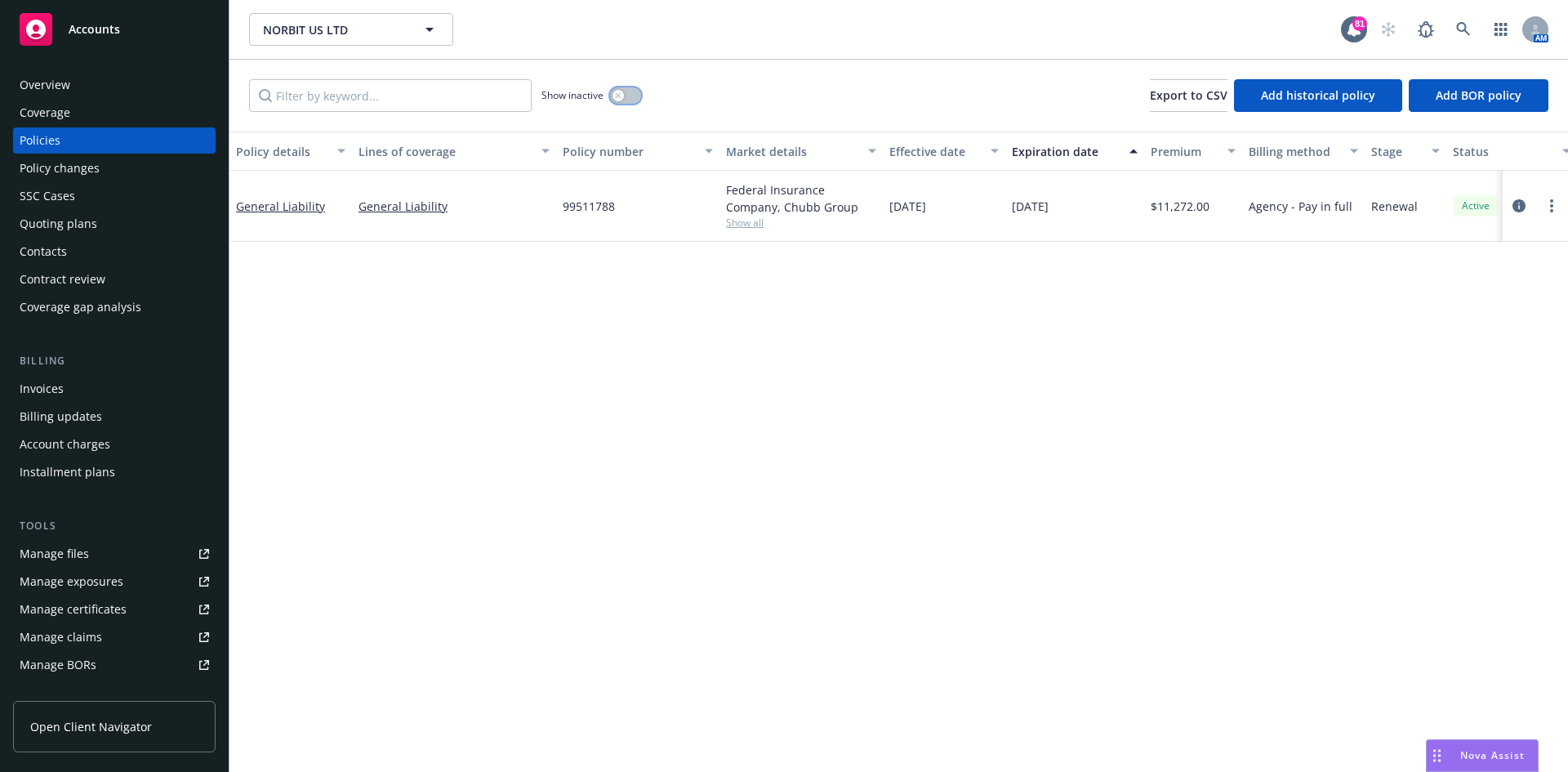
click at [616, 98] on icon "button" at bounding box center [618, 95] width 6 height 6
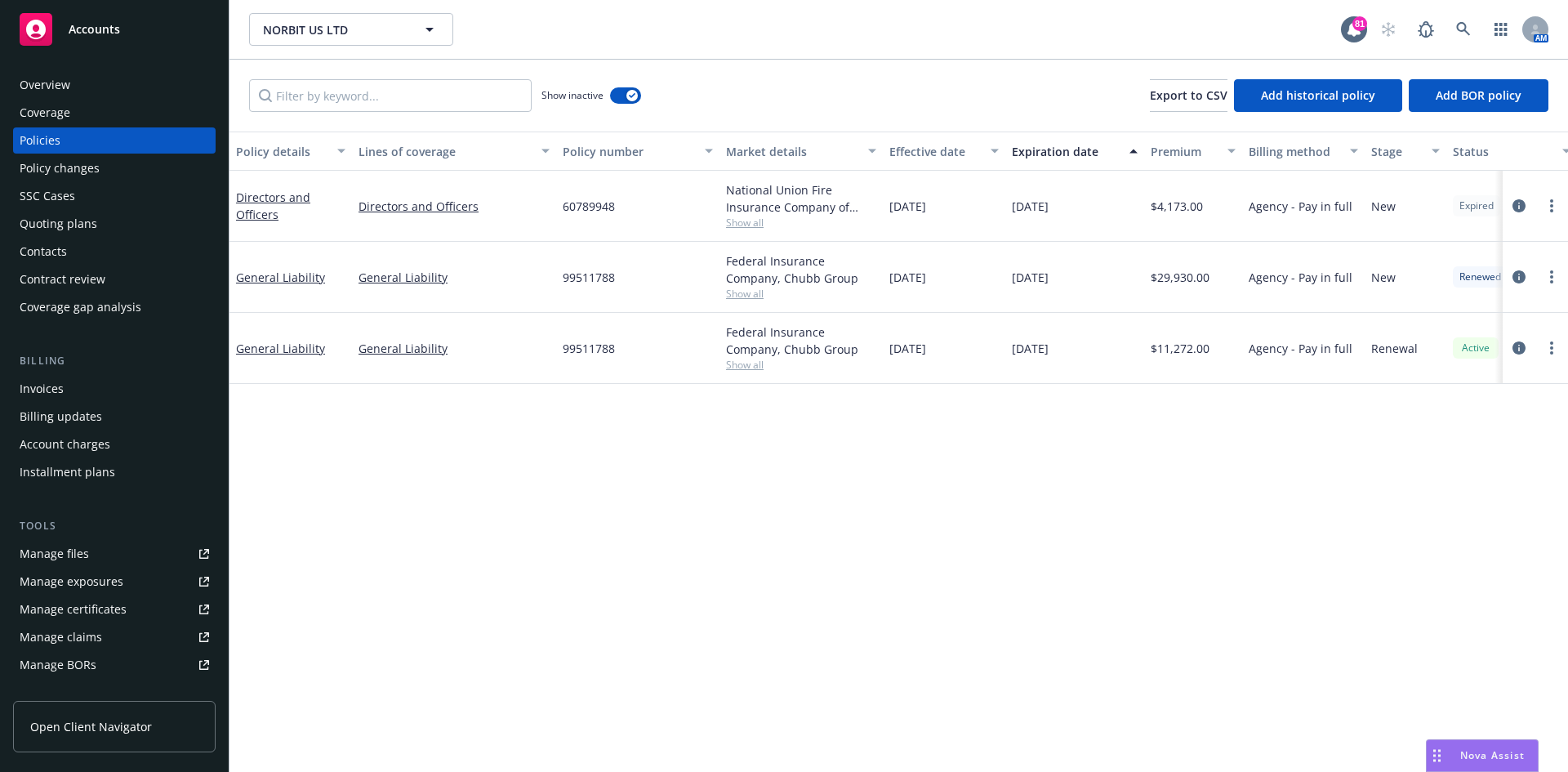
click at [65, 386] on div "Invoices" at bounding box center [114, 389] width 189 height 26
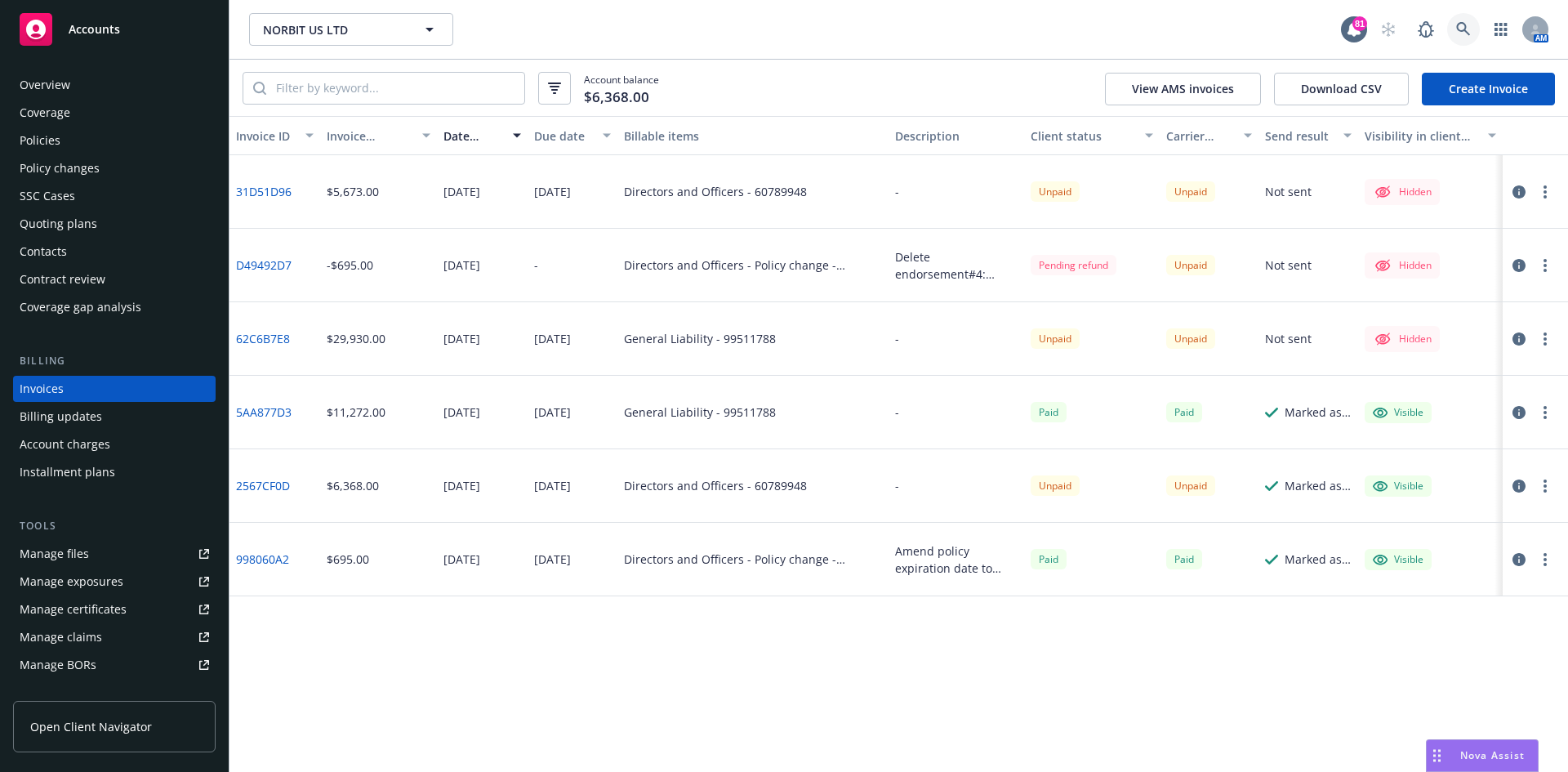
click at [1461, 32] on icon at bounding box center [1464, 30] width 15 height 15
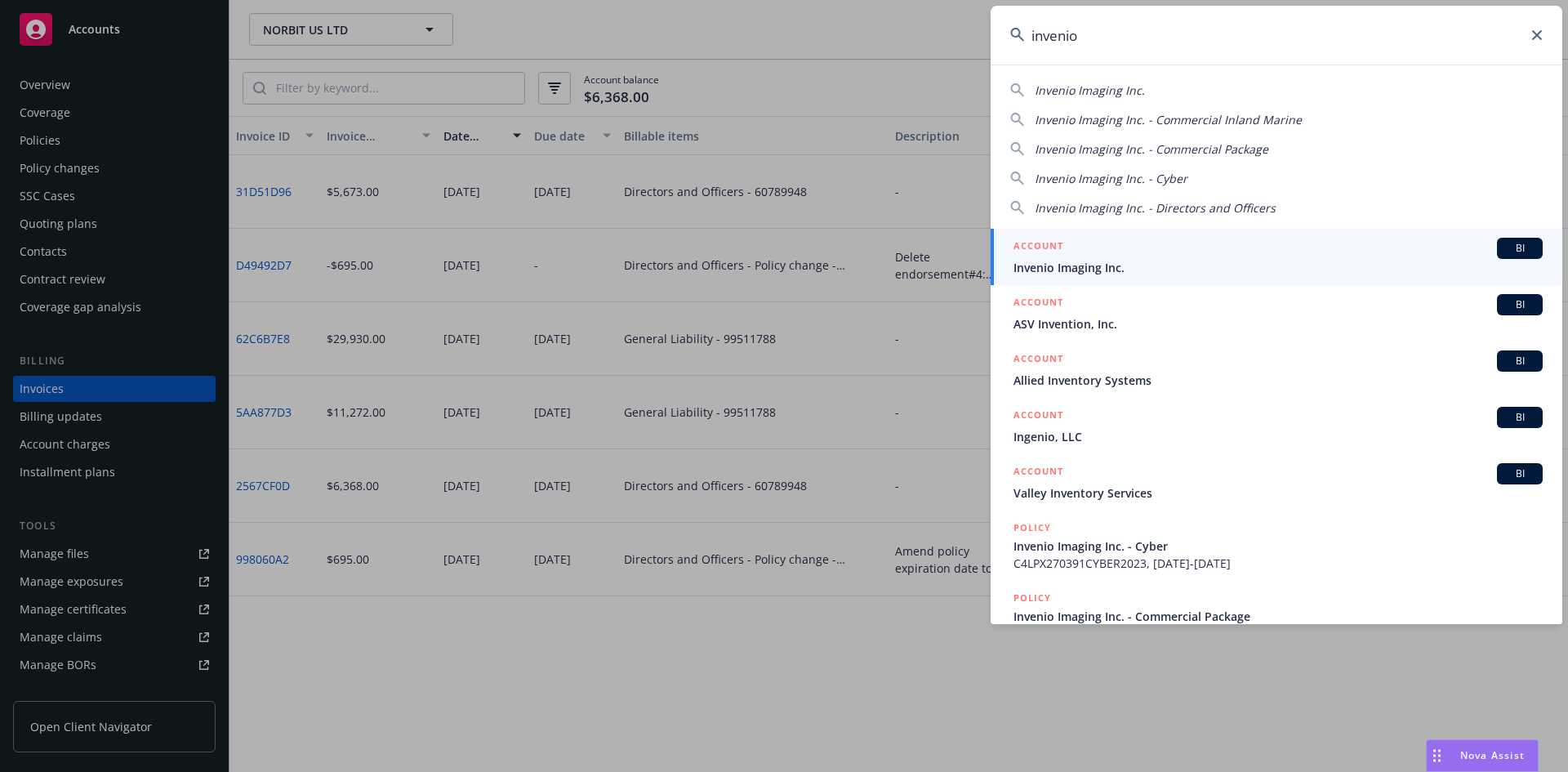
type input "invenio"
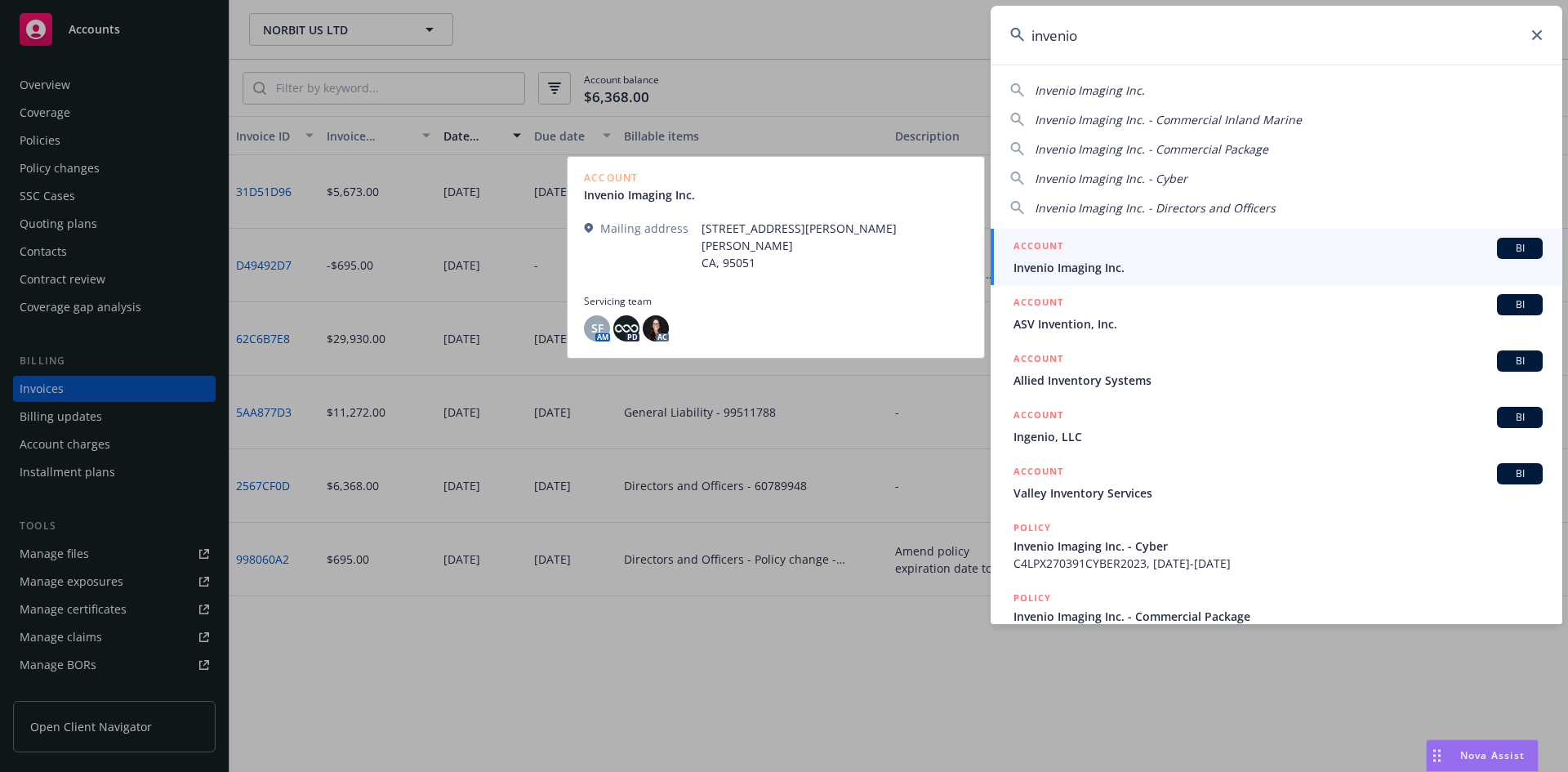
click at [1049, 243] on h5 "ACCOUNT" at bounding box center [1038, 247] width 50 height 20
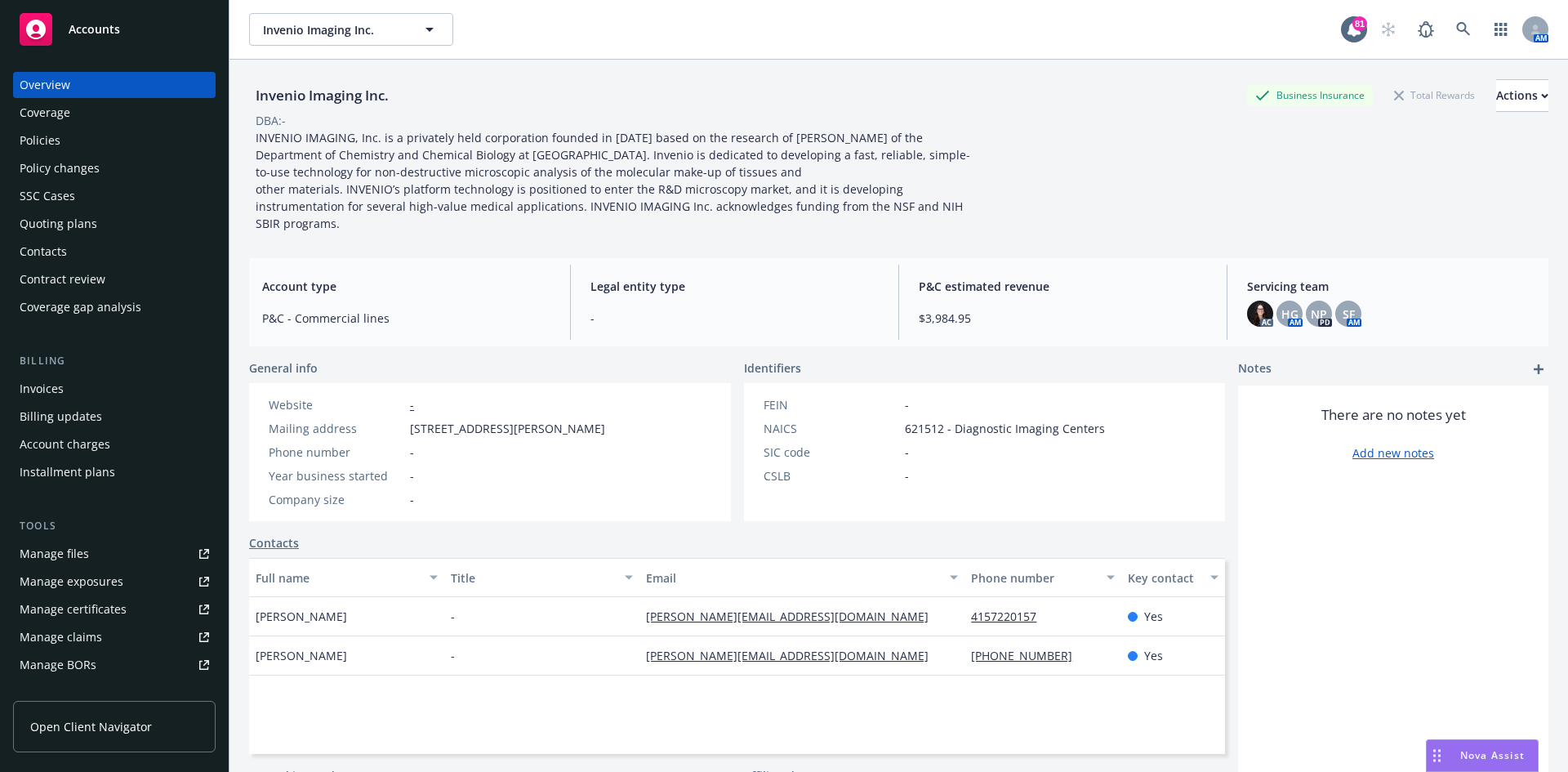
click at [78, 388] on div "Invoices" at bounding box center [114, 389] width 189 height 26
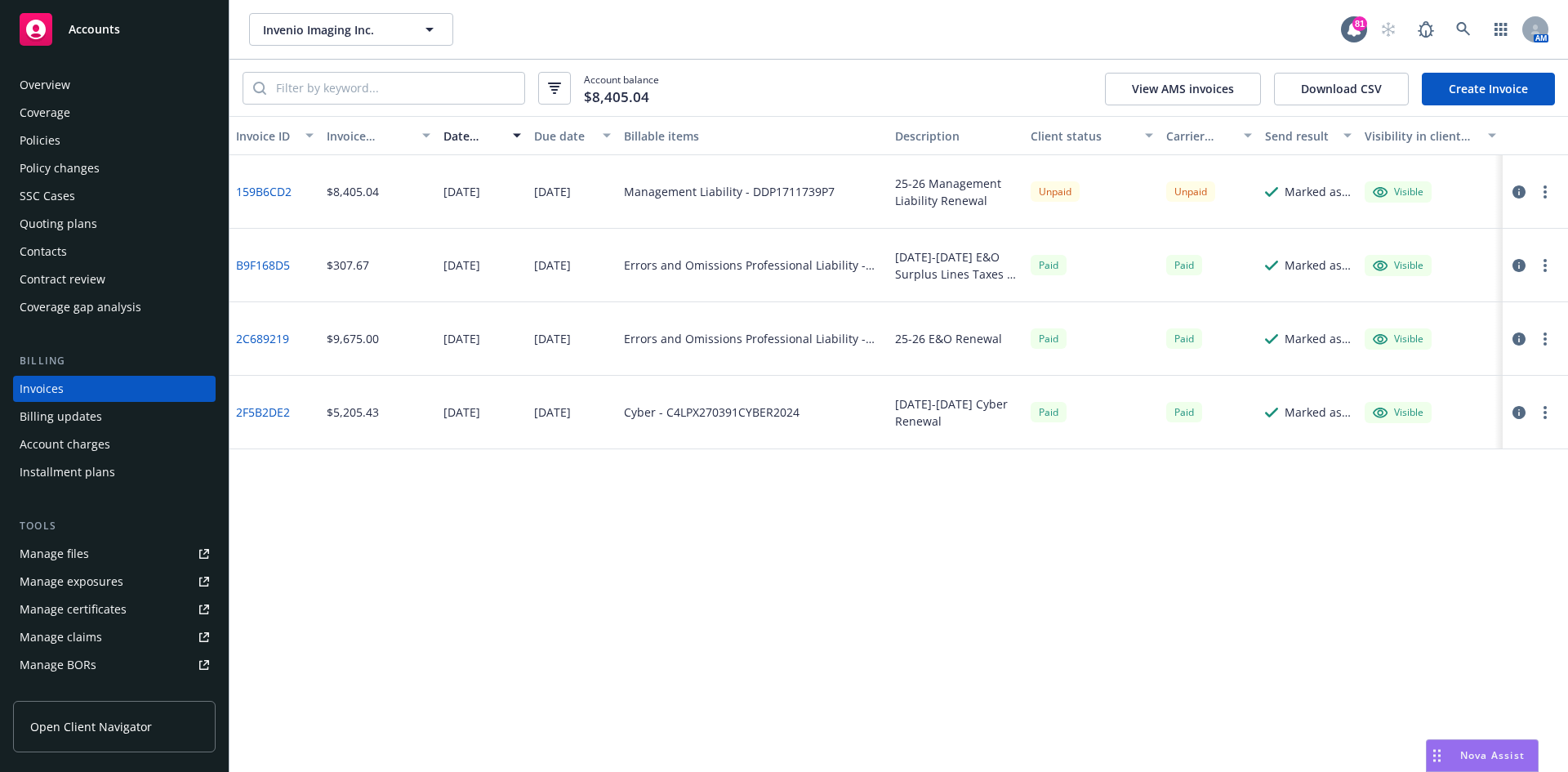
click at [76, 250] on div "Contacts" at bounding box center [114, 252] width 189 height 26
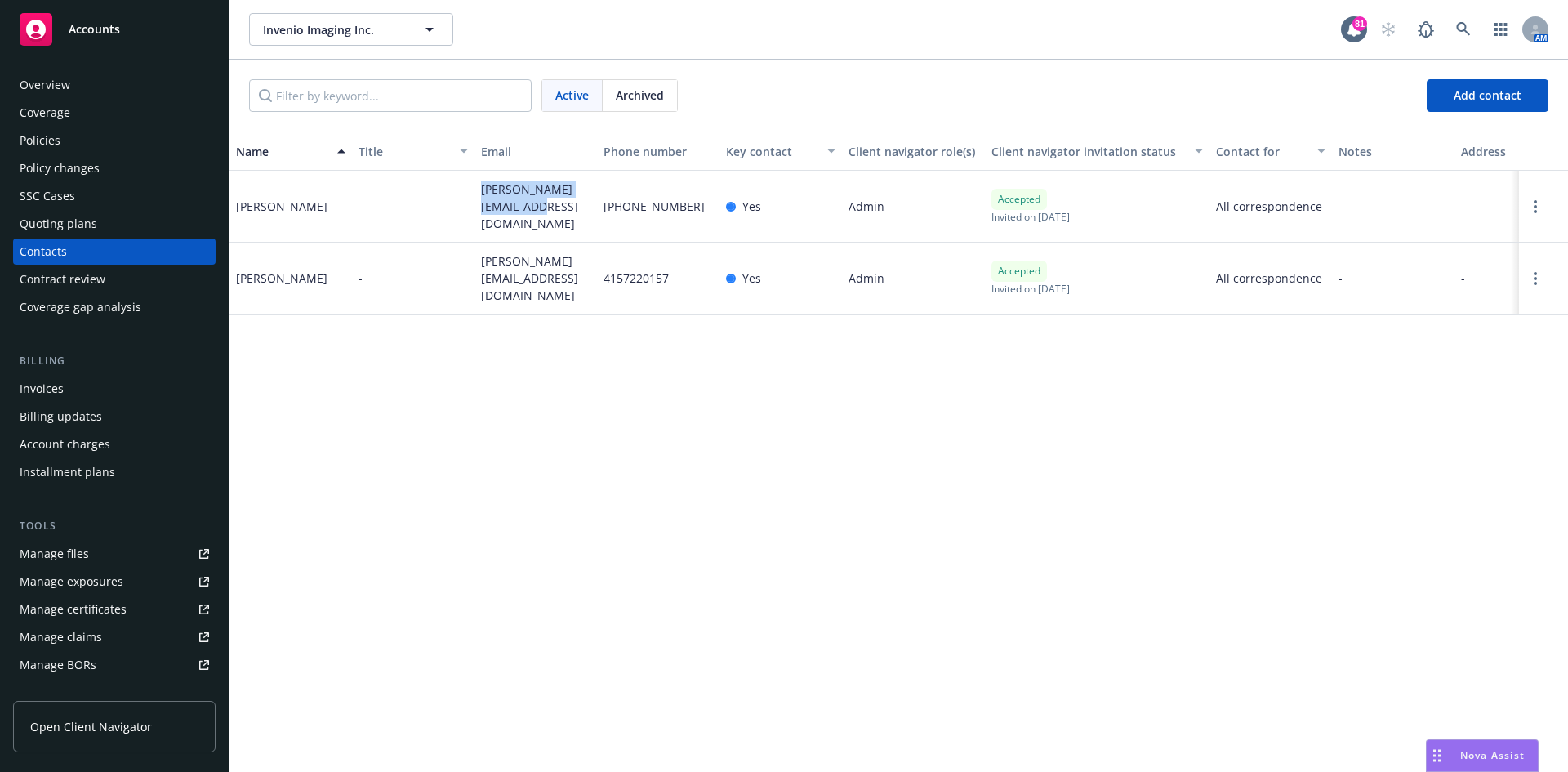
drag, startPoint x: 552, startPoint y: 213, endPoint x: 476, endPoint y: 190, distance: 79.4
click at [476, 190] on div "[PERSON_NAME][EMAIL_ADDRESS][DOMAIN_NAME]" at bounding box center [536, 206] width 122 height 72
copy span "[PERSON_NAME][EMAIL_ADDRESS][DOMAIN_NAME]"
drag, startPoint x: 552, startPoint y: 277, endPoint x: 479, endPoint y: 254, distance: 76.5
click at [479, 254] on div "[PERSON_NAME][EMAIL_ADDRESS][DOMAIN_NAME]" at bounding box center [536, 278] width 122 height 72
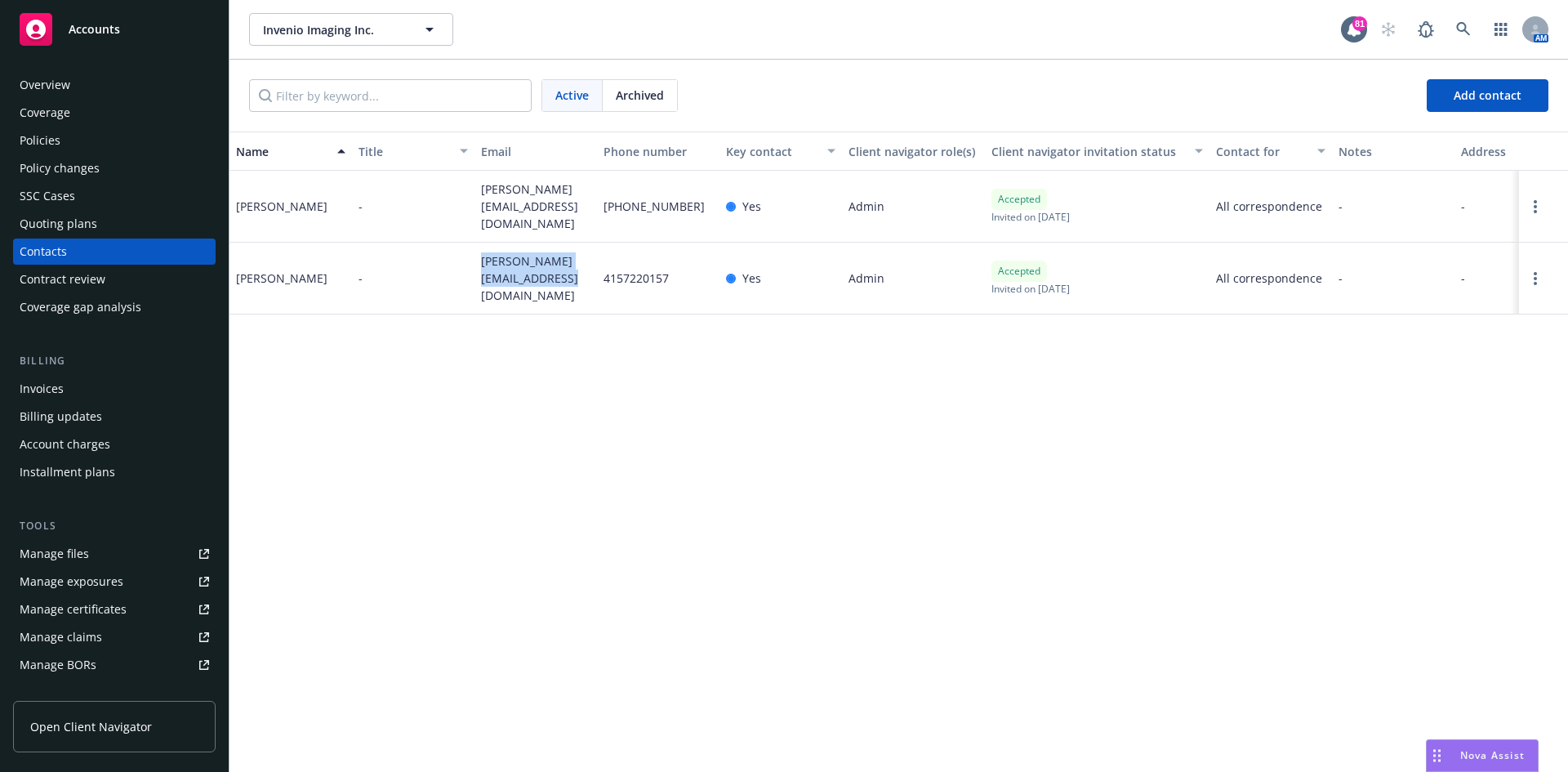
copy span "[PERSON_NAME][EMAIL_ADDRESS][DOMAIN_NAME]"
click at [64, 87] on div "Overview" at bounding box center [45, 85] width 50 height 26
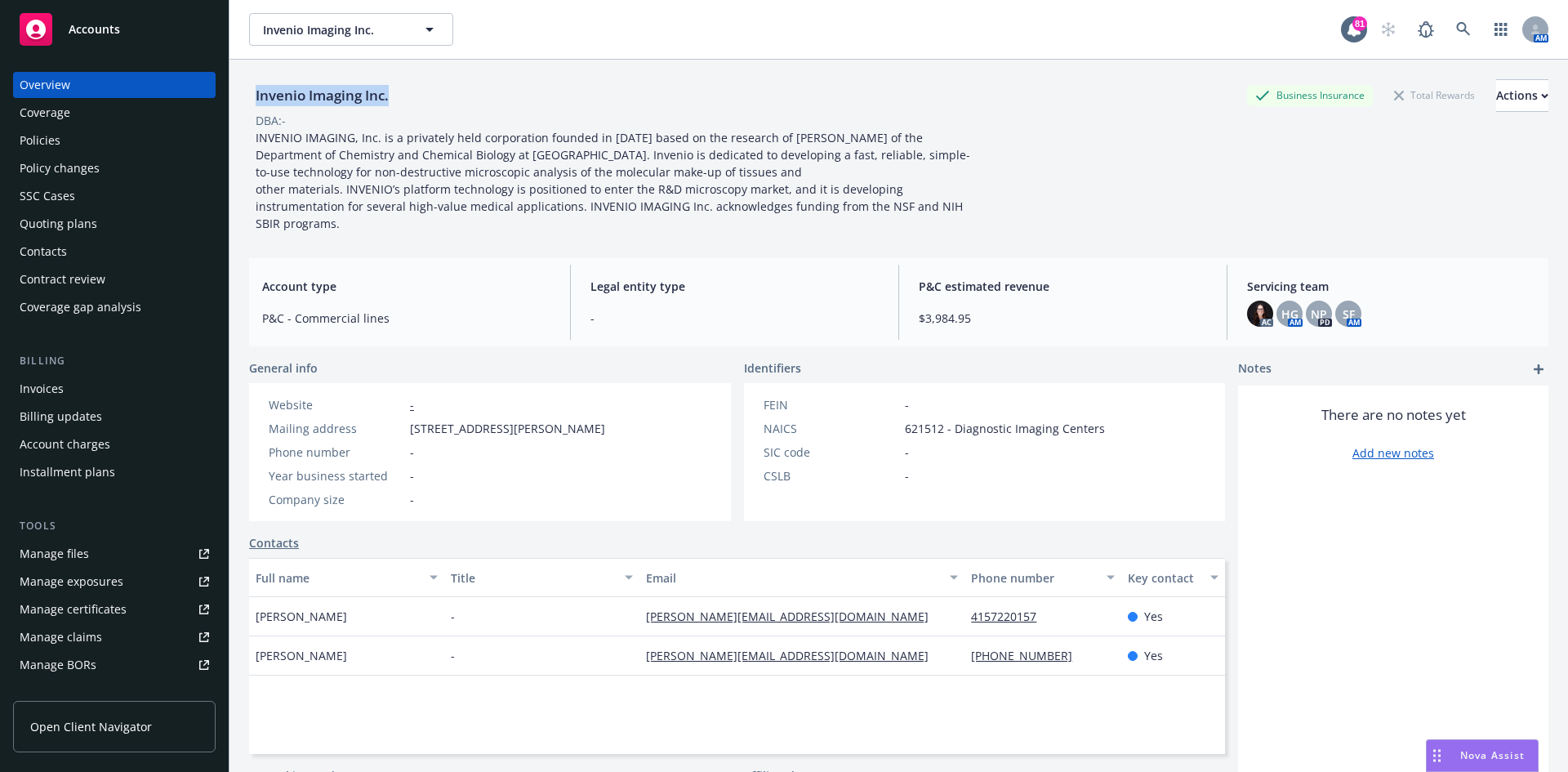
drag, startPoint x: 394, startPoint y: 97, endPoint x: 342, endPoint y: 103, distance: 52.3
click at [247, 98] on div "Invenio Imaging Inc. Business Insurance Total Rewards Actions DBA: - INVENIO IM…" at bounding box center [898, 445] width 1338 height 772
copy div "Invenio Imaging Inc."
click at [149, 380] on div "Invoices" at bounding box center [114, 389] width 189 height 26
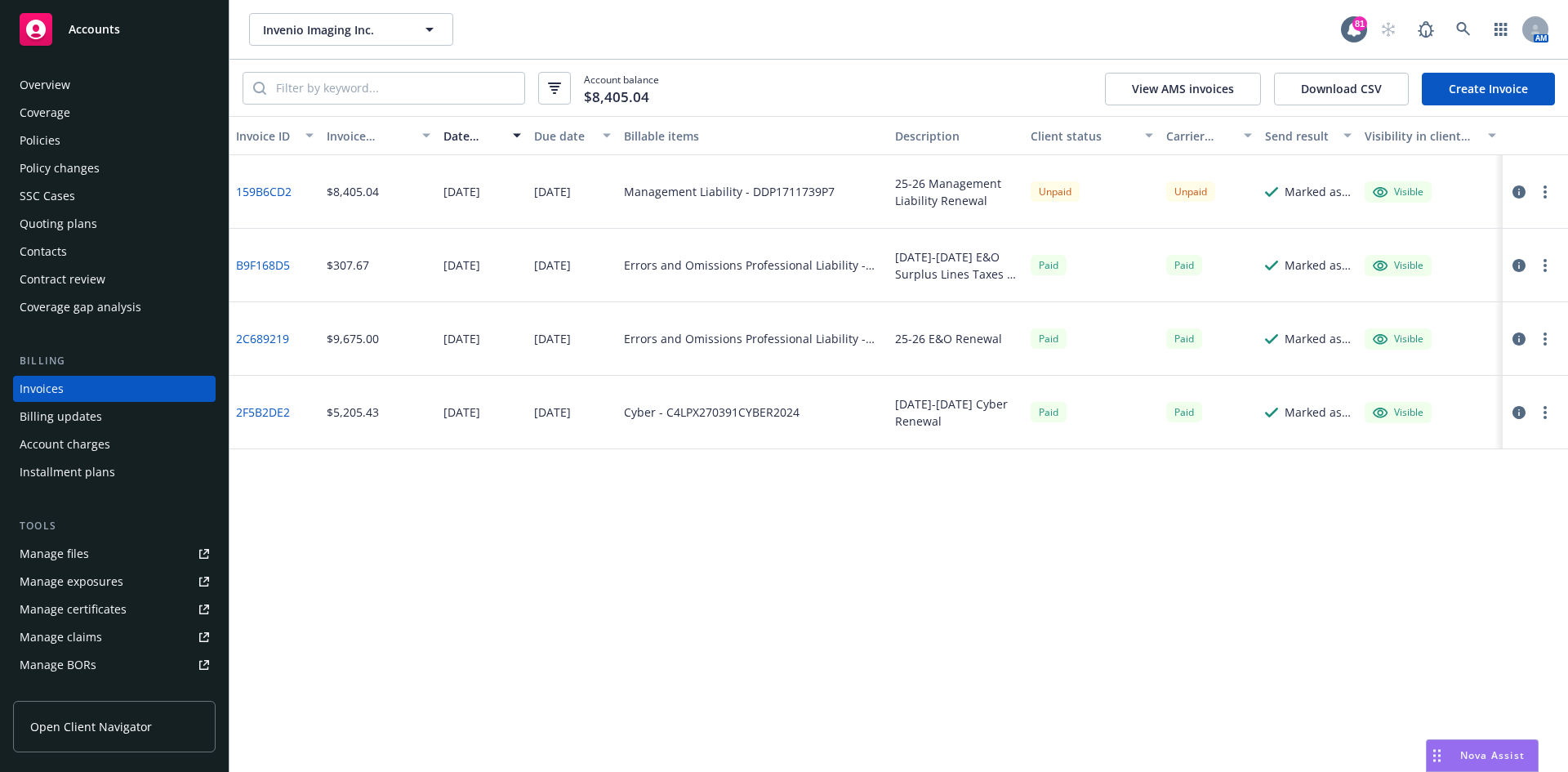
click at [1552, 194] on button "button" at bounding box center [1545, 192] width 20 height 20
click at [1432, 289] on link "Copy invoice URL" at bounding box center [1450, 290] width 208 height 32
click at [1468, 29] on icon at bounding box center [1464, 30] width 15 height 15
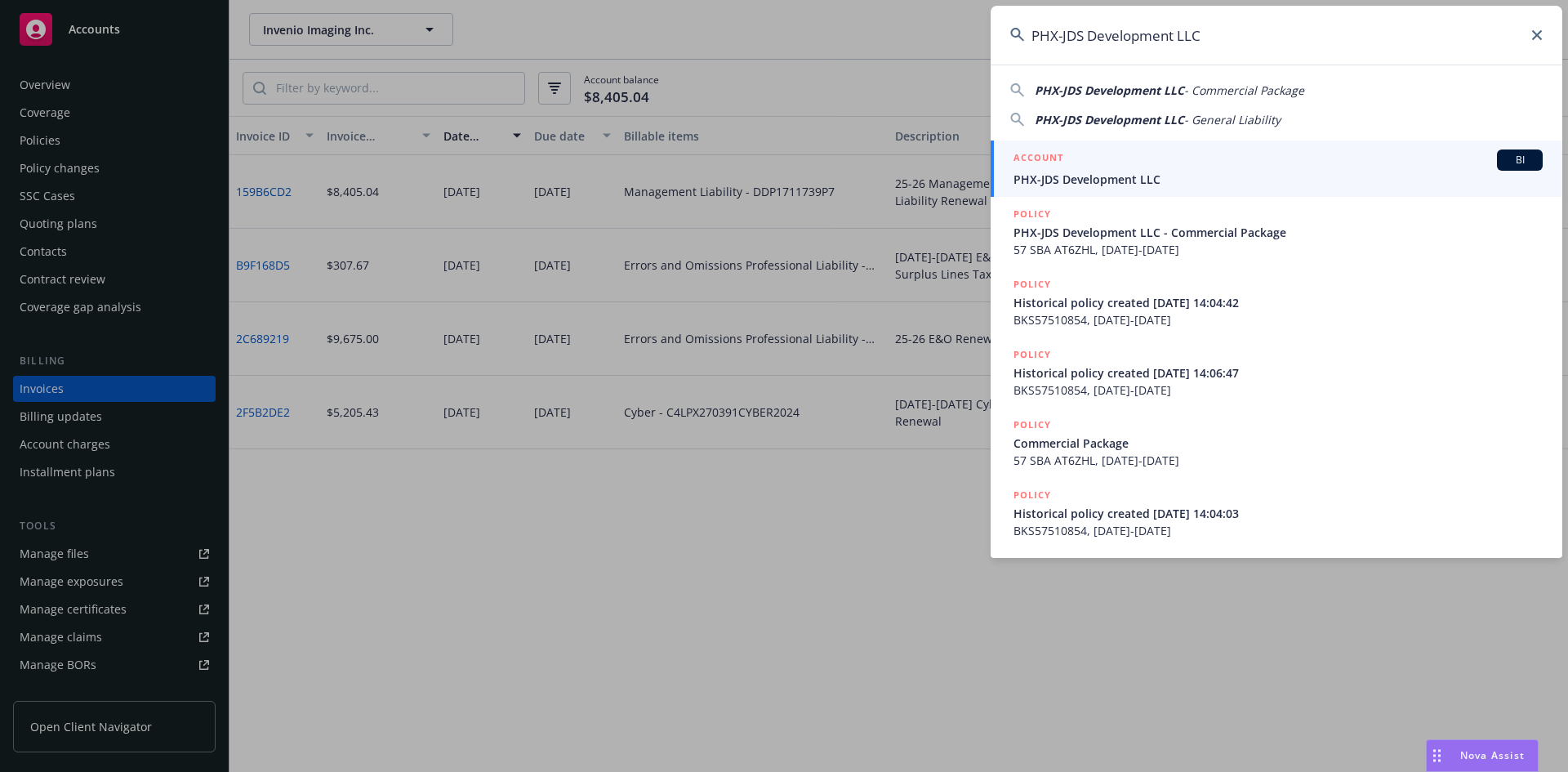
type input "PHX-JDS Development LLC"
click at [1017, 146] on link "ACCOUNT BI PHX-JDS Development LLC" at bounding box center [1276, 169] width 571 height 56
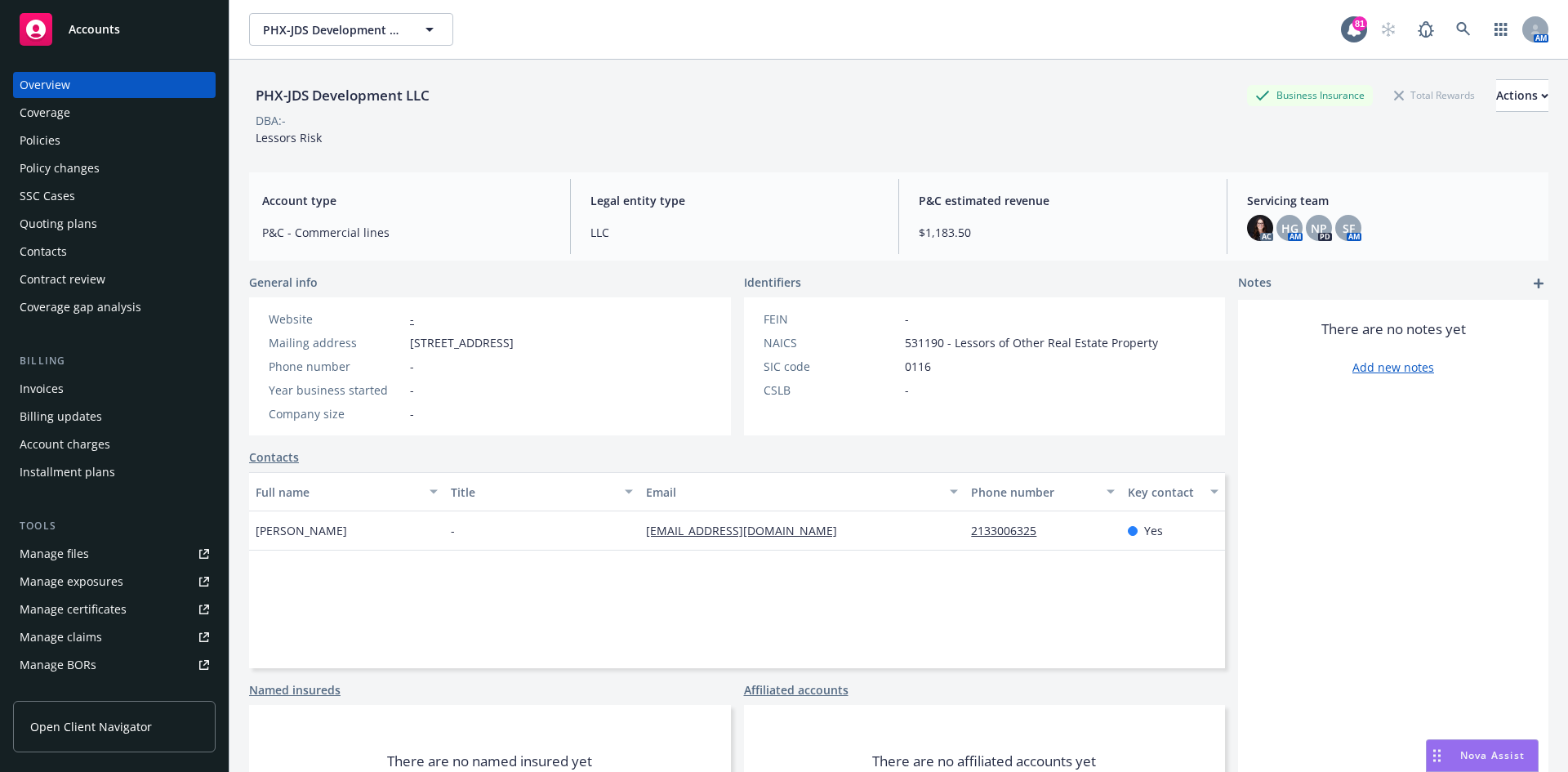
click at [93, 145] on div "Policies" at bounding box center [114, 141] width 189 height 26
